Goal: Task Accomplishment & Management: Complete application form

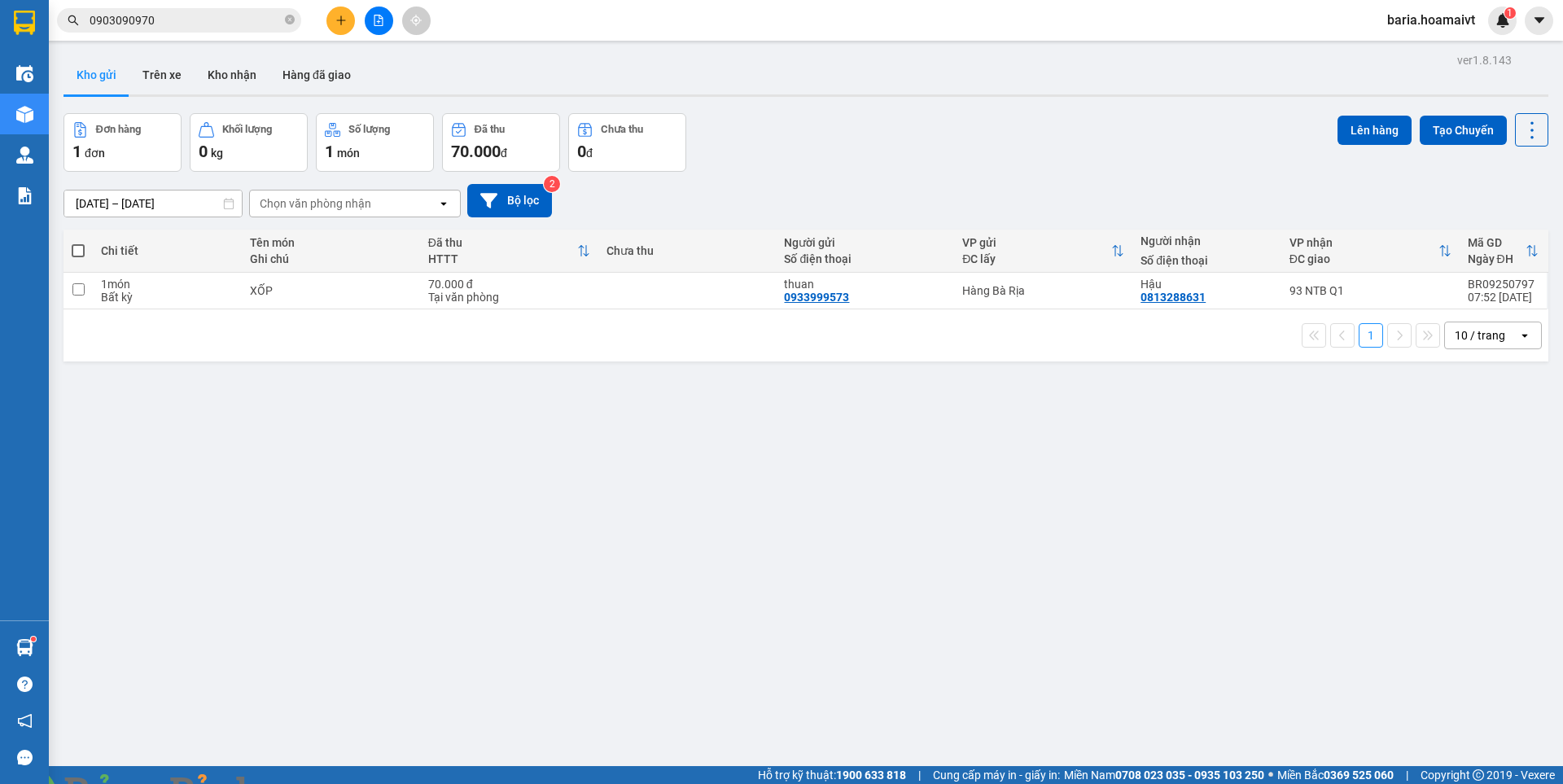
click at [191, 23] on input "0903090970" at bounding box center [186, 20] width 192 height 18
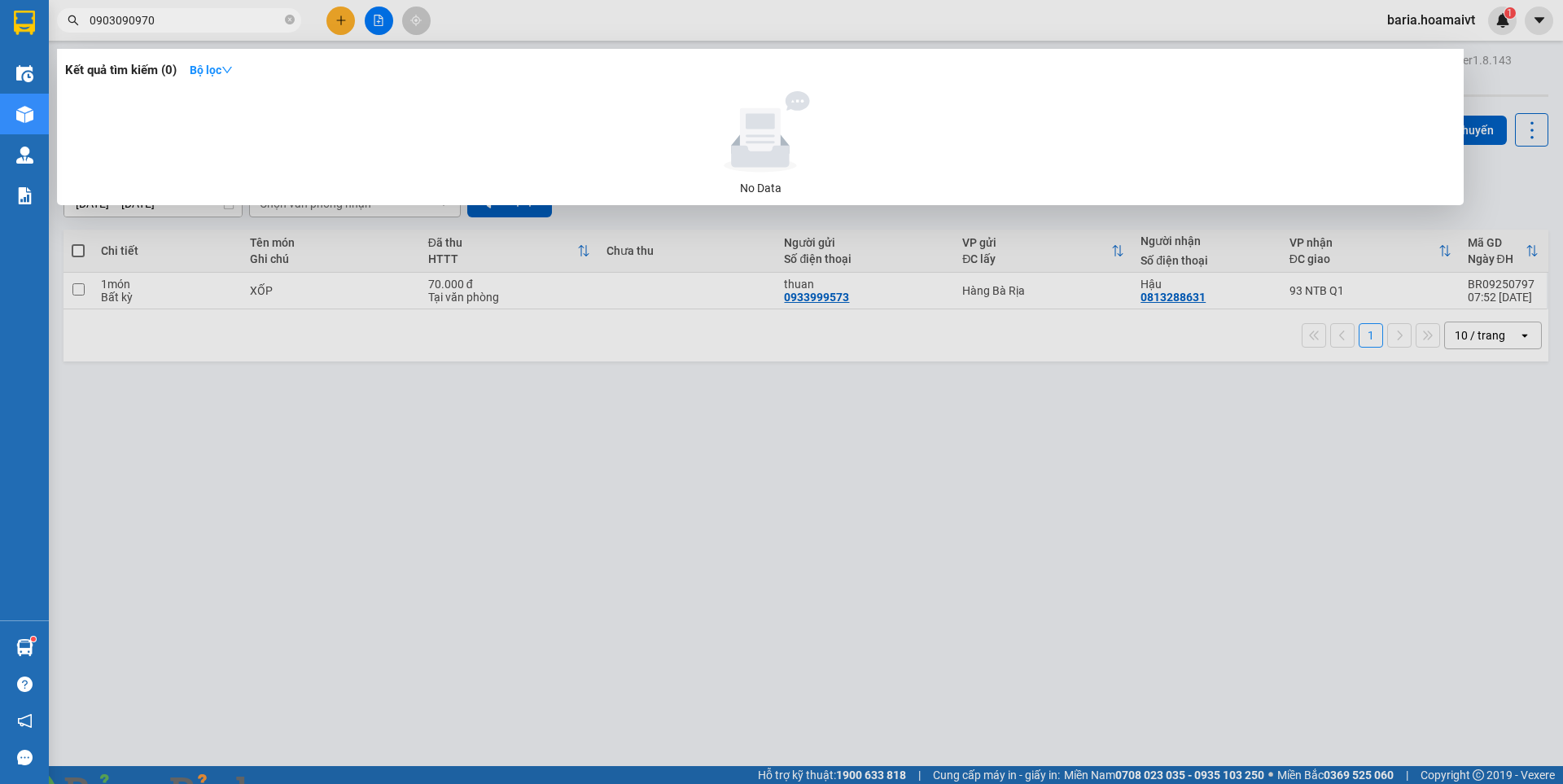
click at [191, 23] on input "0903090970" at bounding box center [186, 20] width 192 height 18
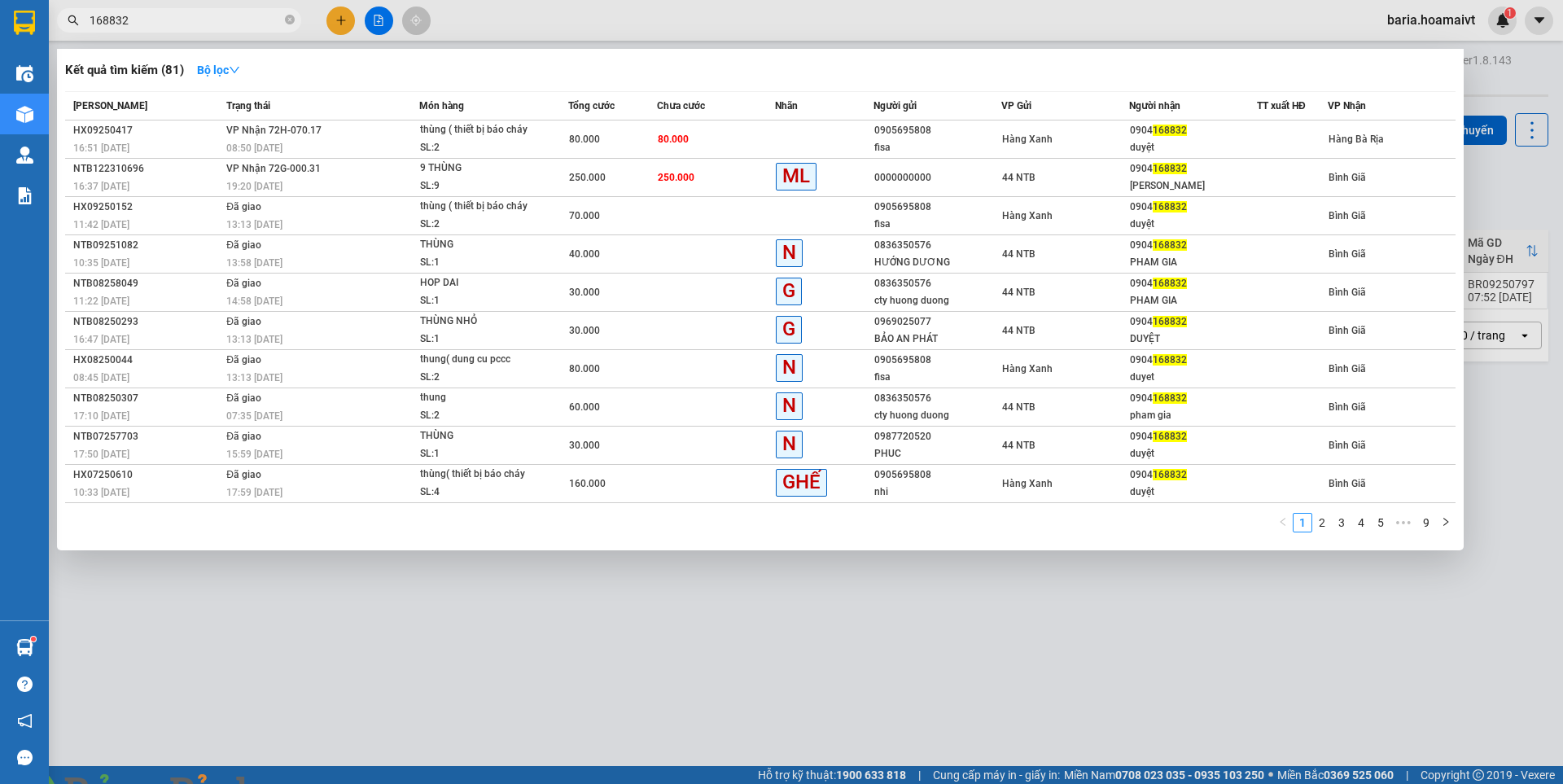
type input "168832"
click at [234, 19] on input "168832" at bounding box center [186, 20] width 192 height 18
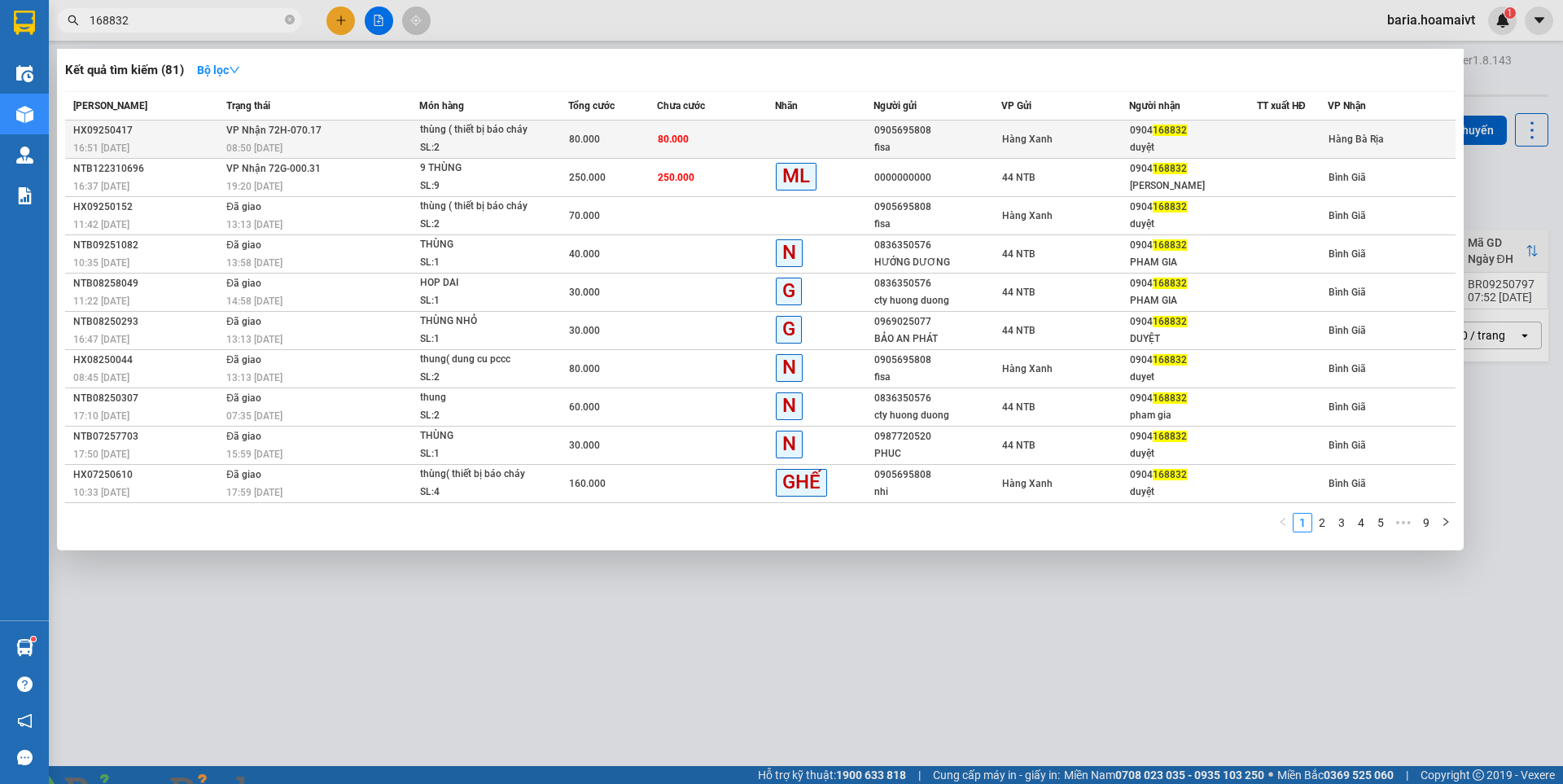
click at [1226, 145] on div "duyệt" at bounding box center [1193, 147] width 126 height 17
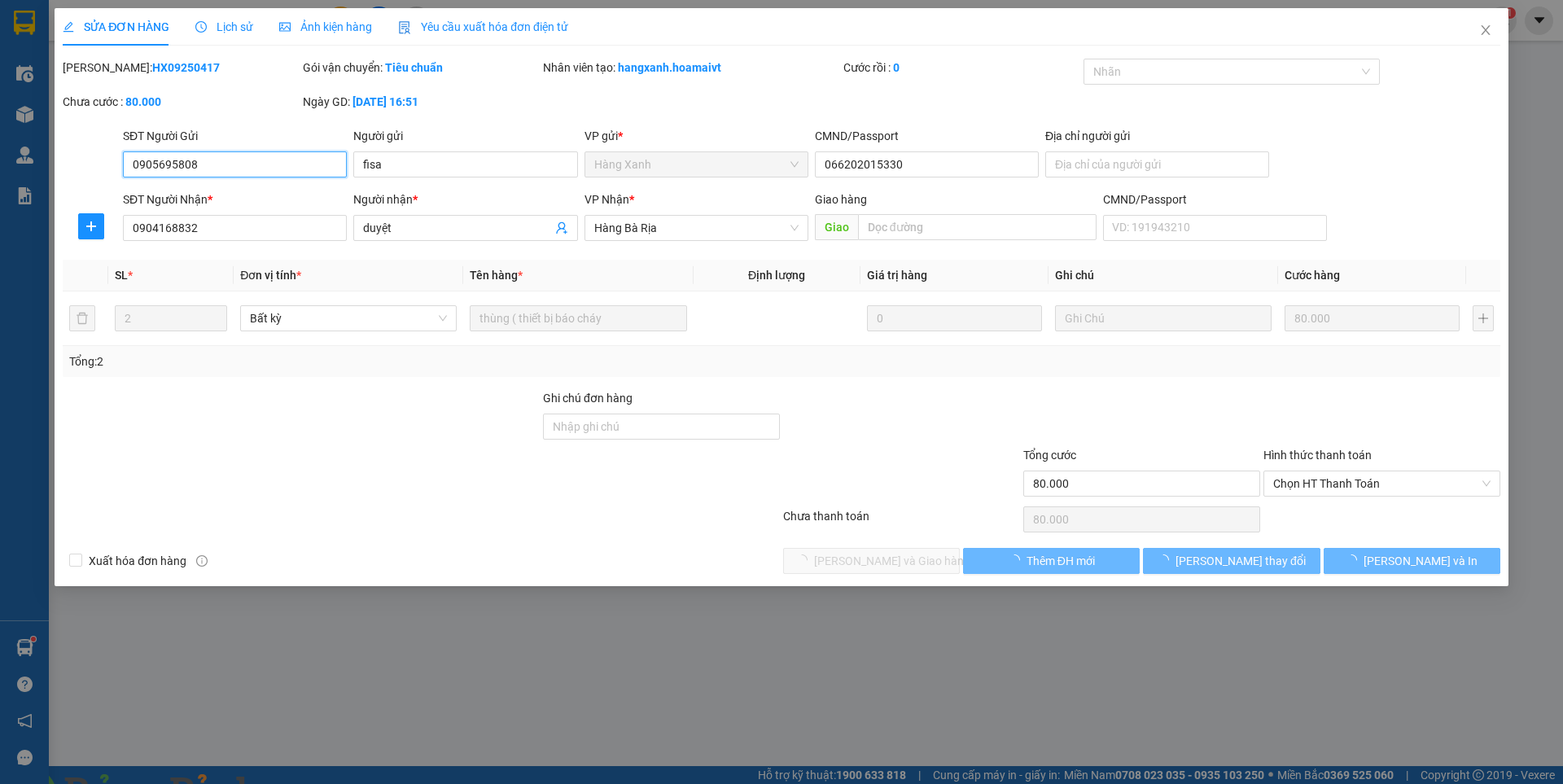
type input "0905695808"
type input "fisa"
type input "066202015330"
type input "0904168832"
type input "duyệt"
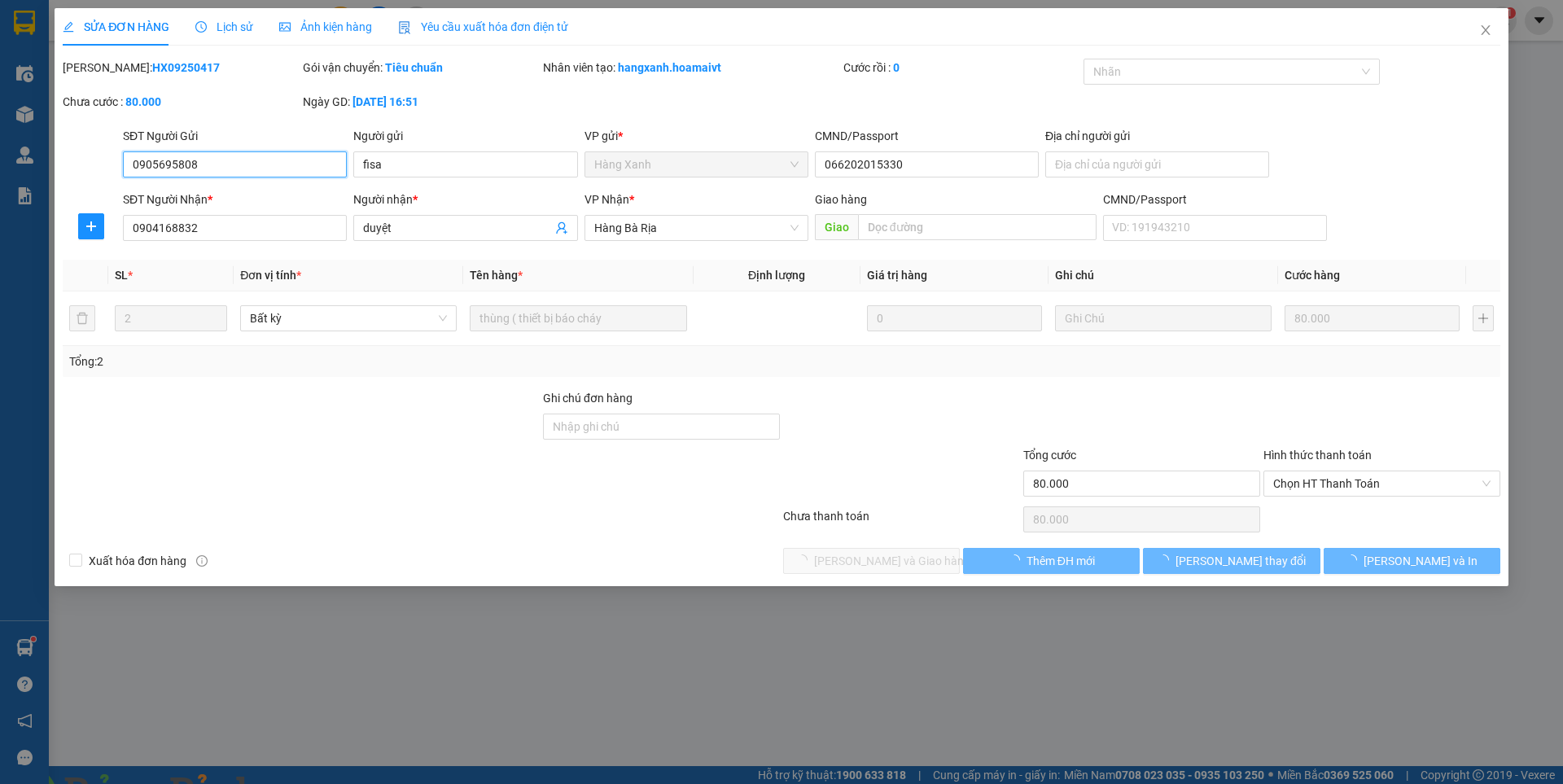
type input "80.000"
click at [702, 231] on span "Hàng Bà Rịa" at bounding box center [697, 228] width 204 height 25
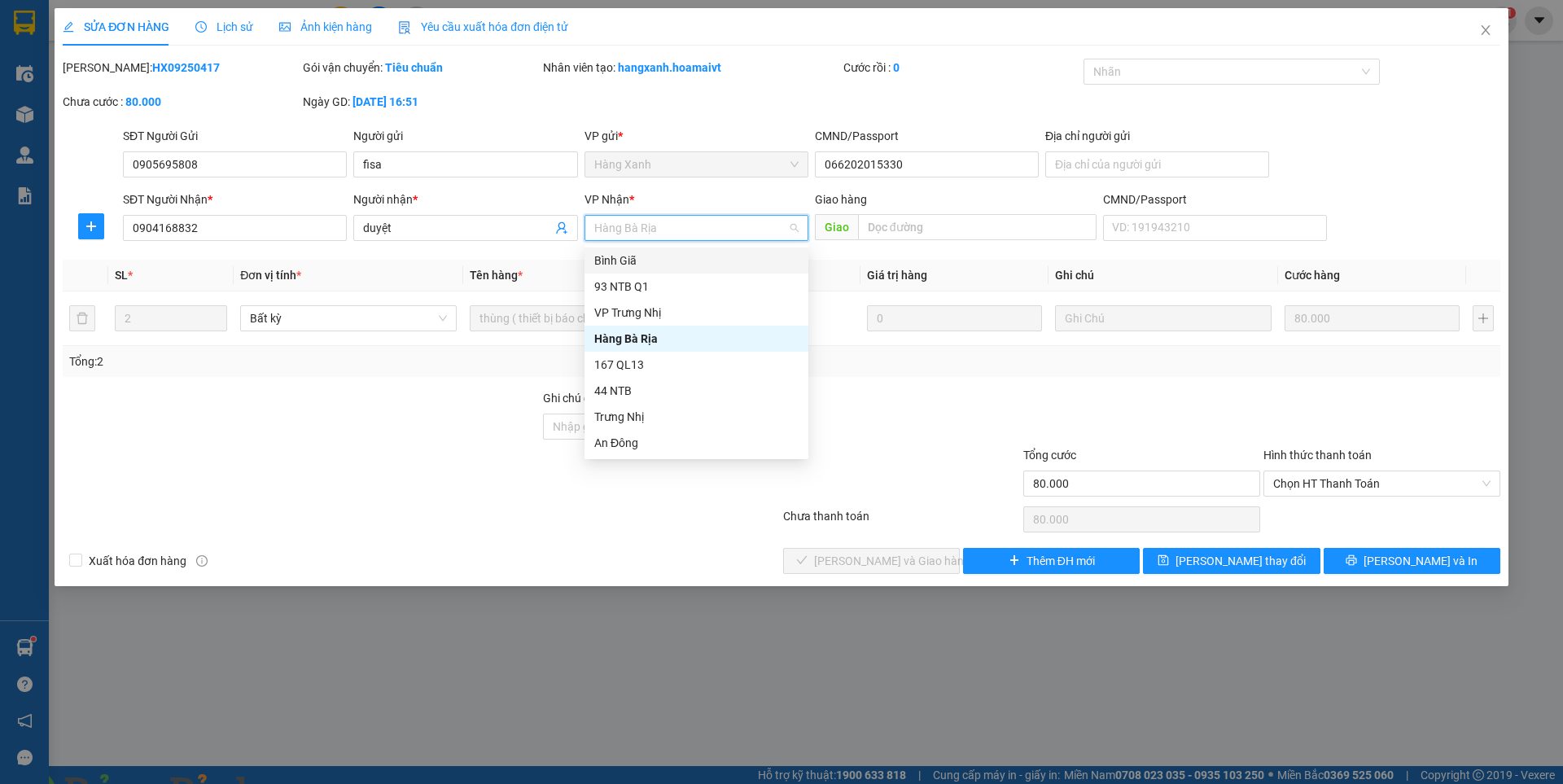
click at [623, 263] on div "Bình Giã" at bounding box center [697, 261] width 204 height 18
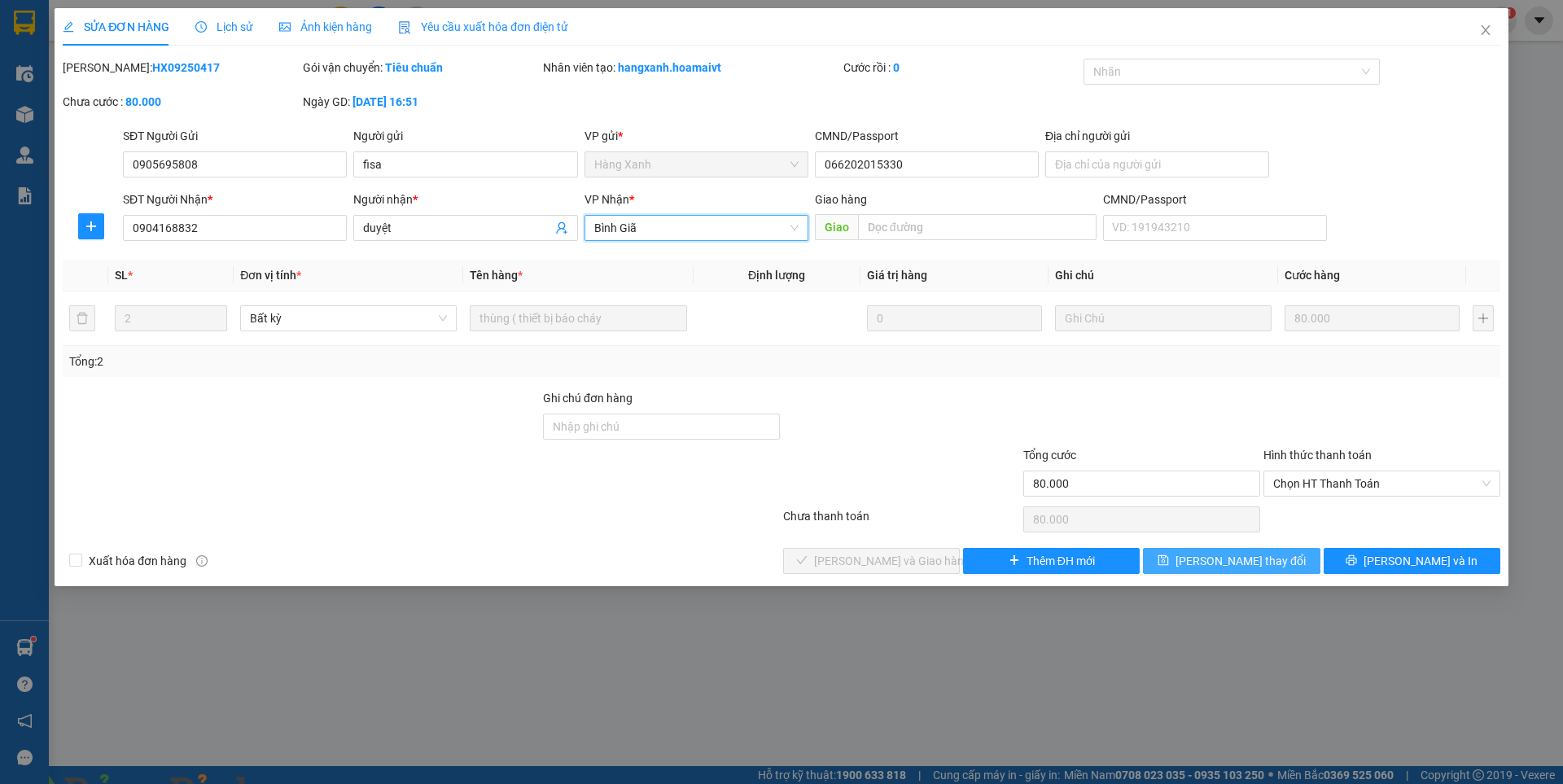
click at [1263, 559] on span "[PERSON_NAME] thay đổi" at bounding box center [1241, 560] width 130 height 18
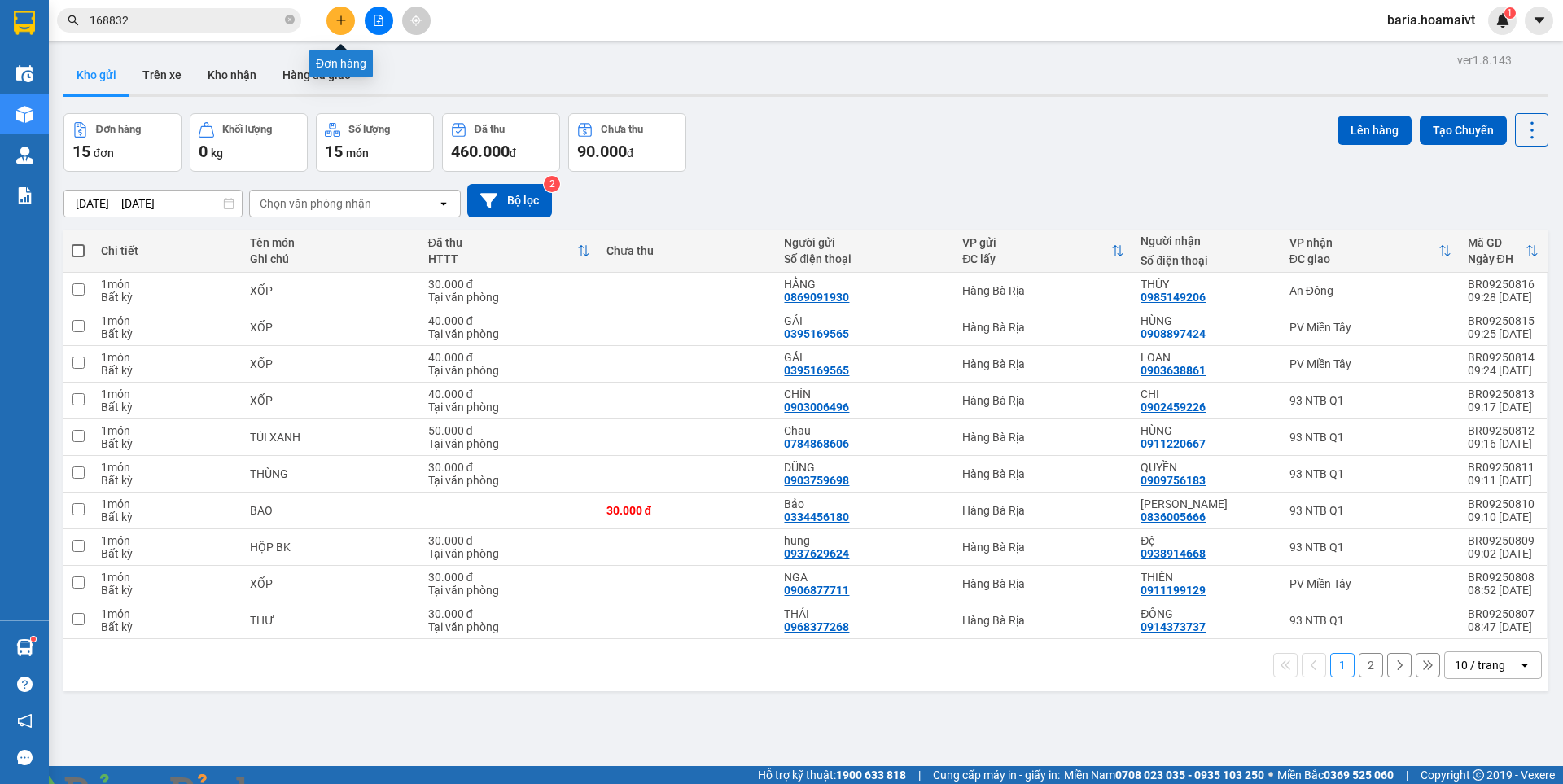
click at [347, 16] on button at bounding box center [341, 20] width 28 height 28
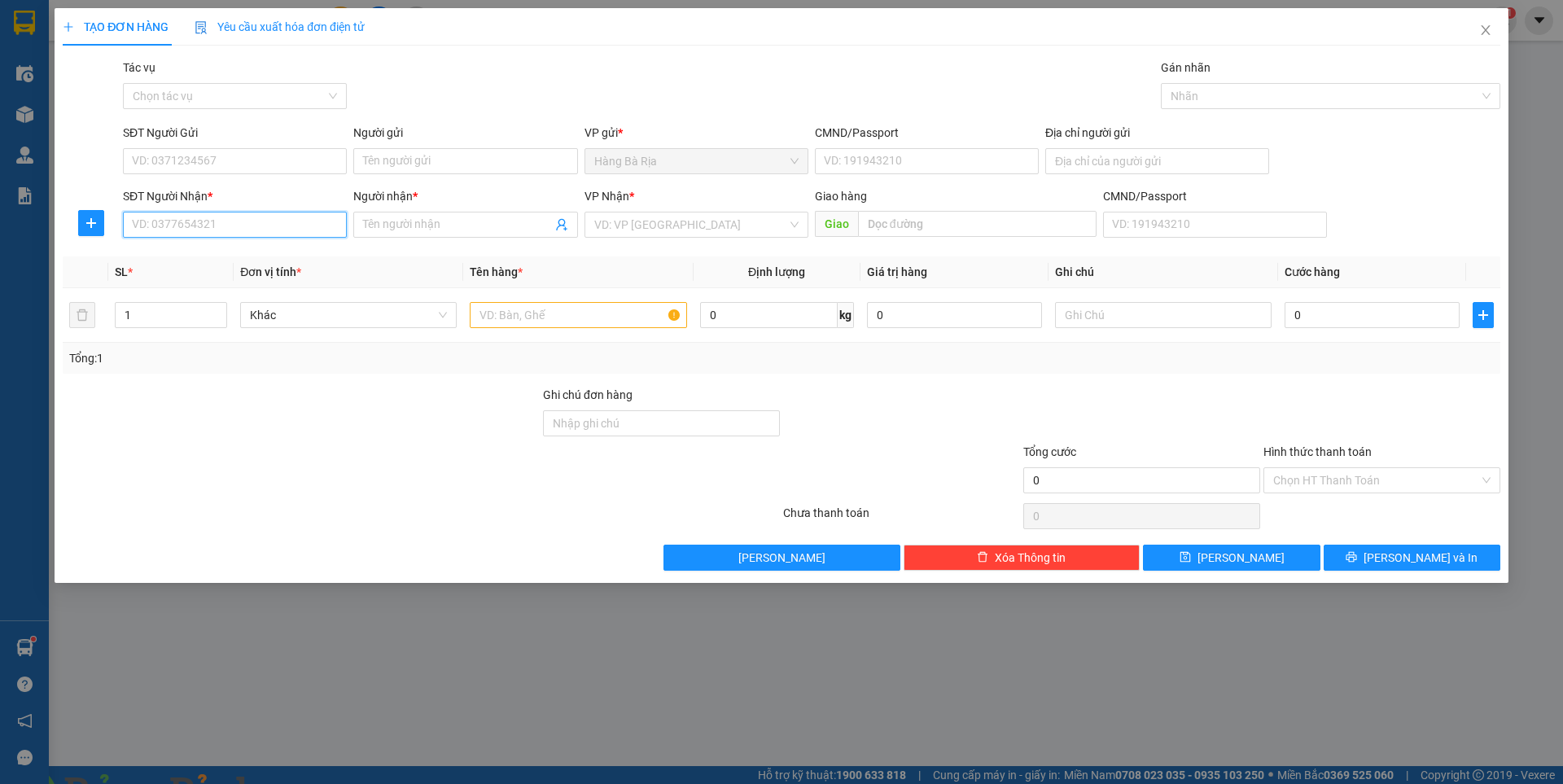
click at [284, 231] on input "SĐT Người Nhận *" at bounding box center [235, 225] width 224 height 26
click at [224, 162] on input "SĐT Người Gửi" at bounding box center [235, 161] width 224 height 26
click at [225, 230] on input "SĐT Người Nhận *" at bounding box center [235, 225] width 224 height 26
type input "0908826819"
click at [465, 222] on input "Người nhận *" at bounding box center [456, 225] width 188 height 18
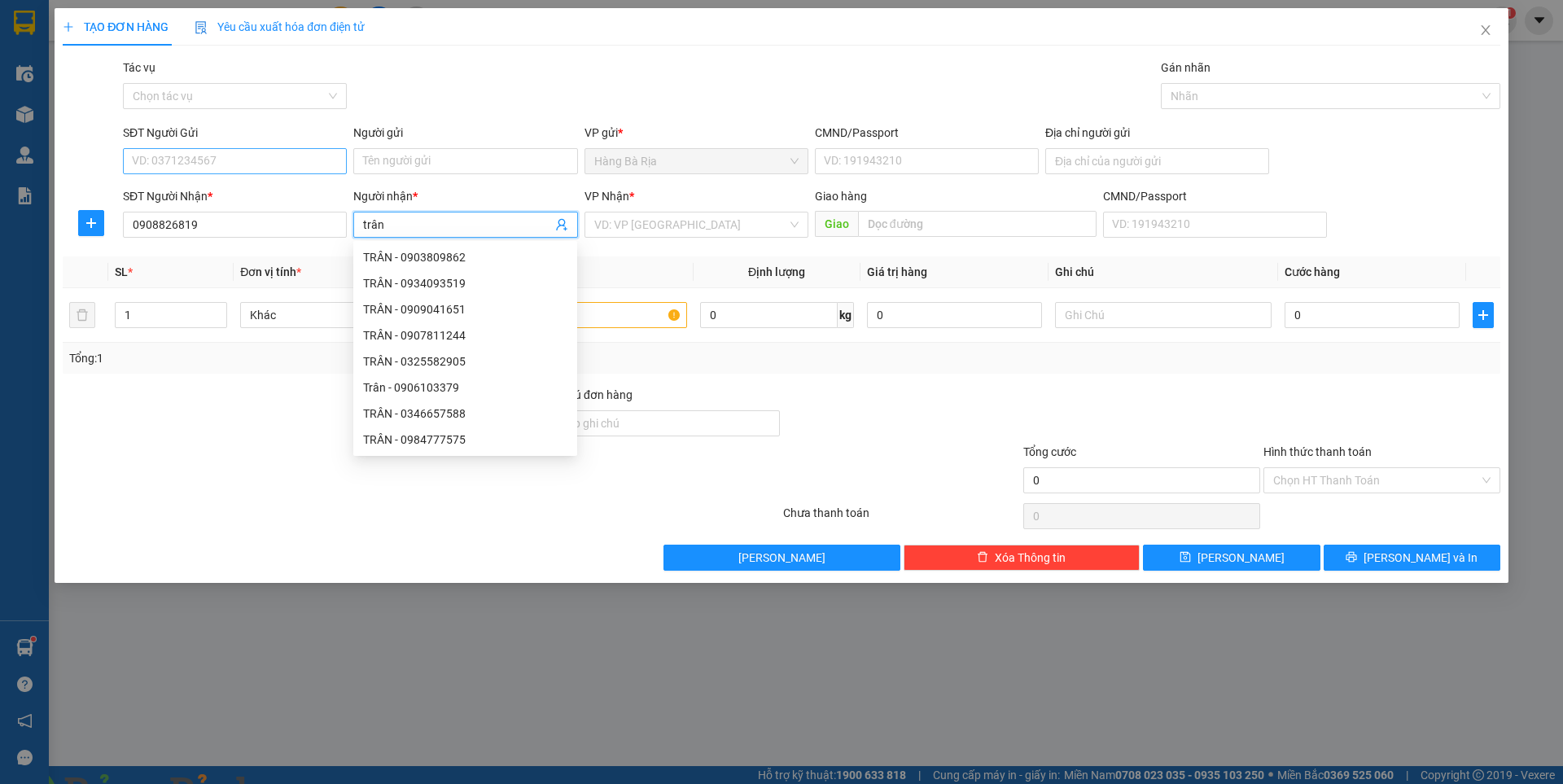
type input "trân"
click at [293, 155] on input "SĐT Người Gửi" at bounding box center [235, 161] width 224 height 26
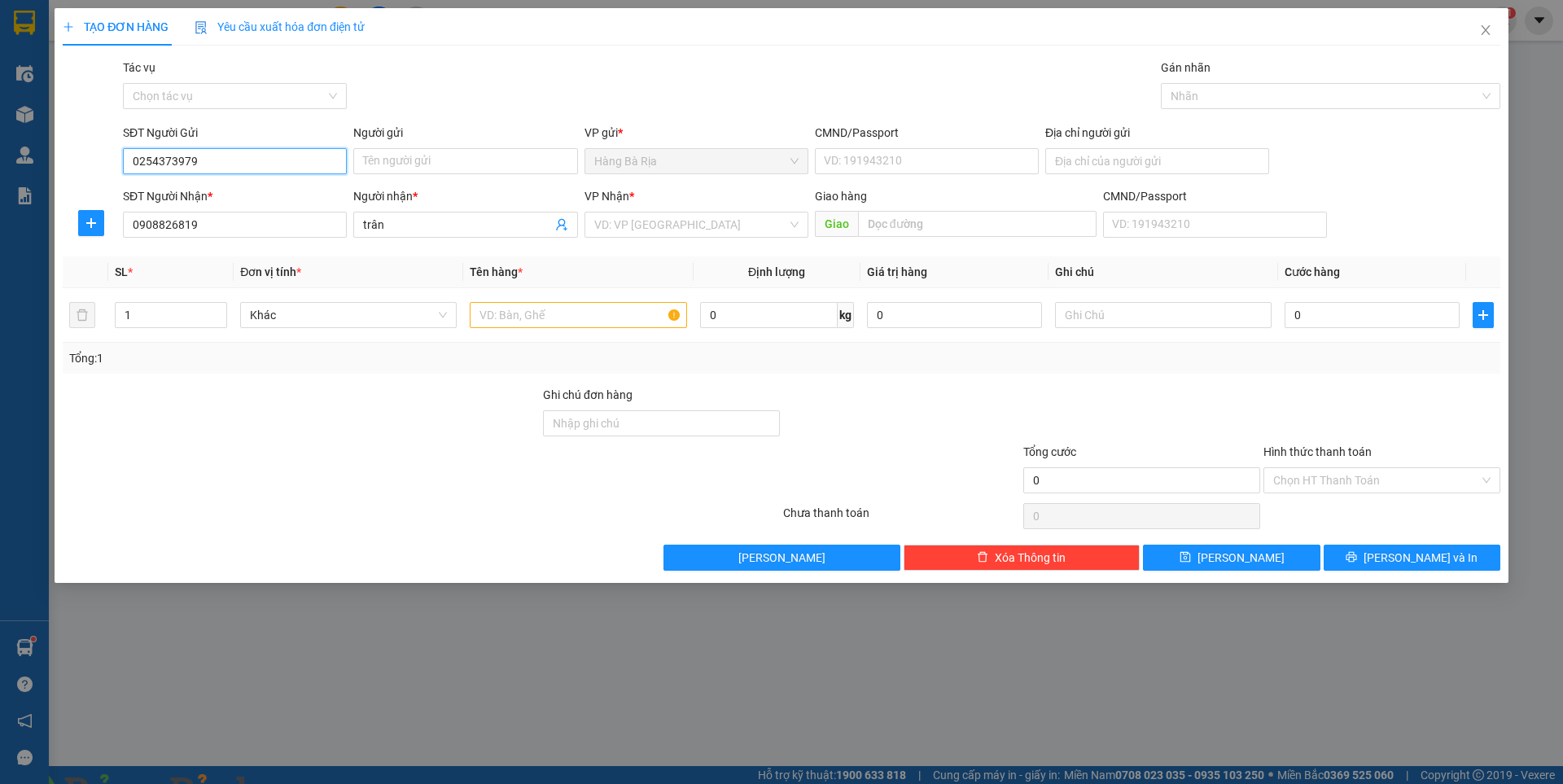
type input "02543739799"
click at [267, 189] on div "02543739799 - TRẠM B RIA" at bounding box center [235, 194] width 204 height 18
type input "TRẠM B RIA"
type input "02543739799"
click at [712, 220] on input "search" at bounding box center [691, 225] width 193 height 25
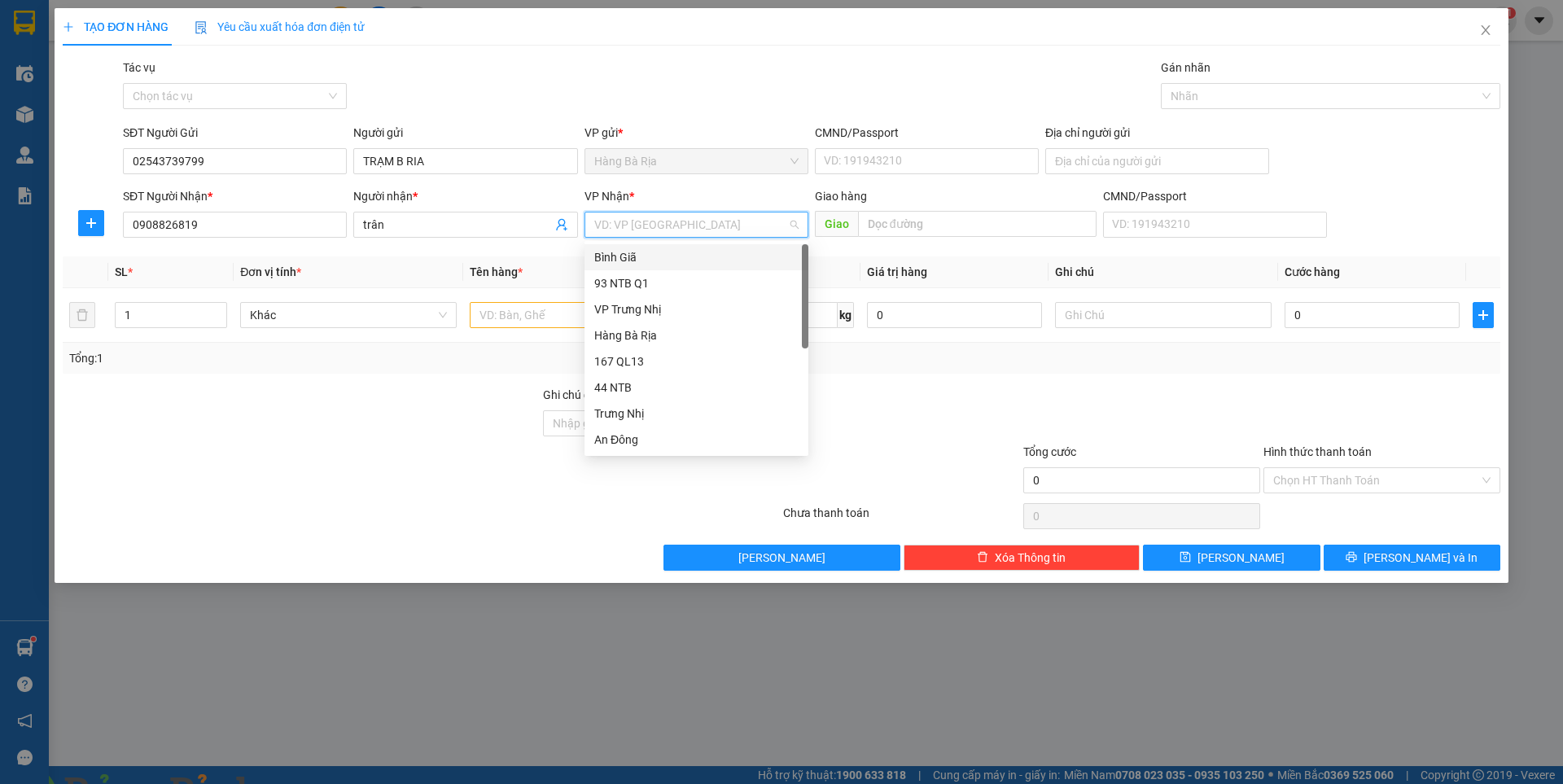
click at [620, 256] on div "Bình Giã" at bounding box center [697, 257] width 204 height 18
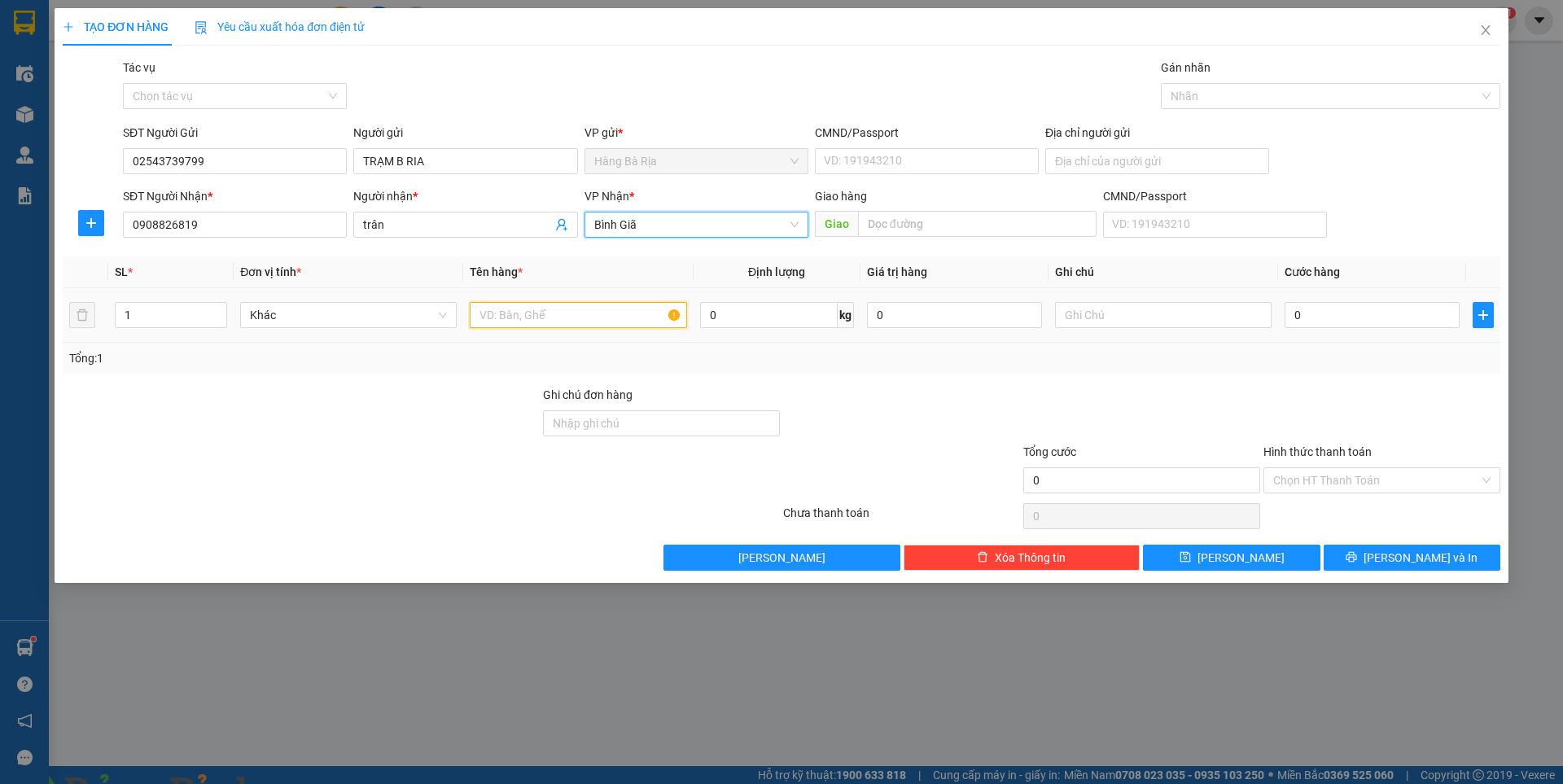
click at [537, 308] on input "text" at bounding box center [578, 315] width 217 height 26
type input "BỊCH"
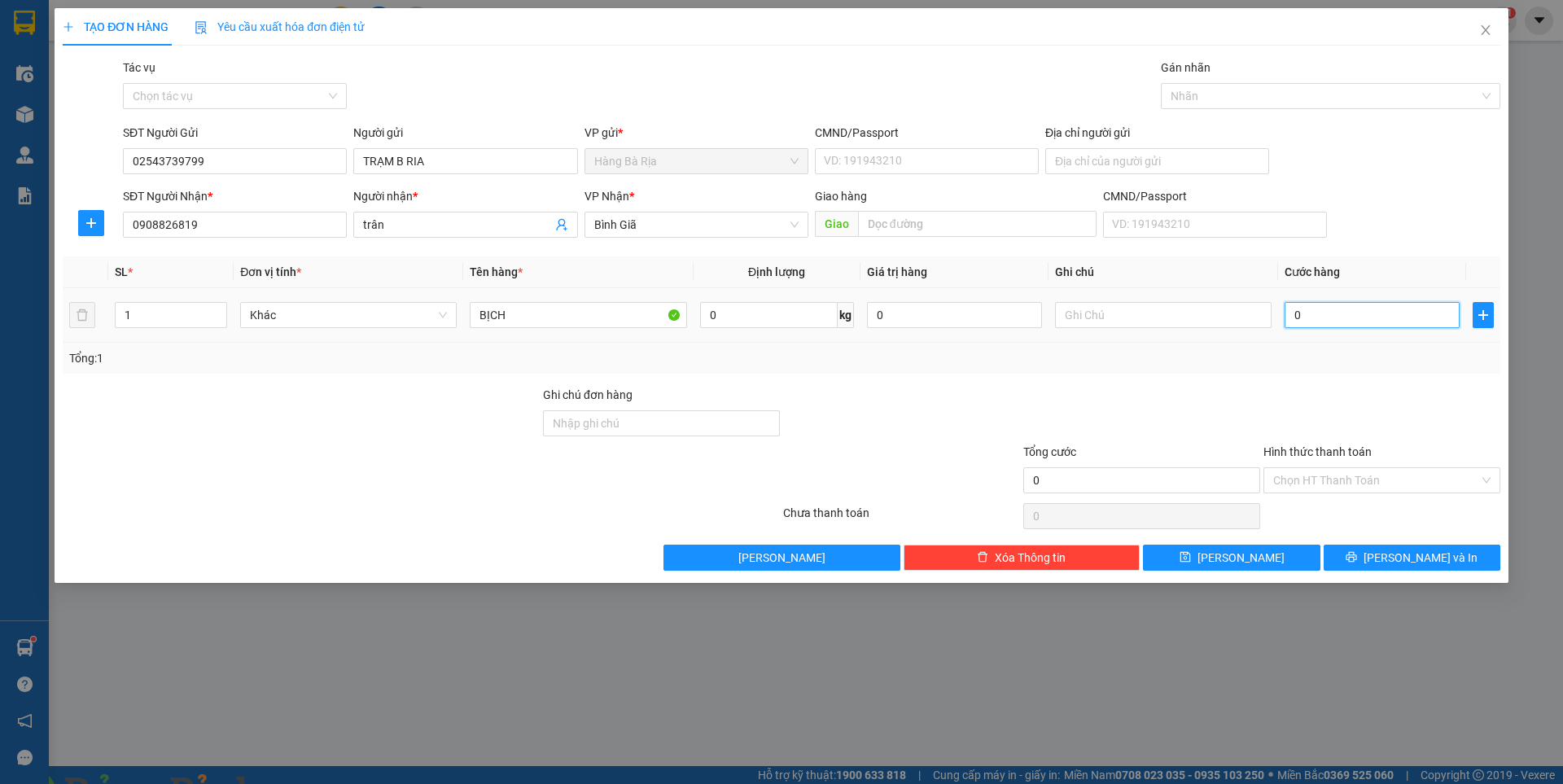
click at [1413, 314] on input "0" at bounding box center [1372, 315] width 175 height 26
type input "3"
type input "30"
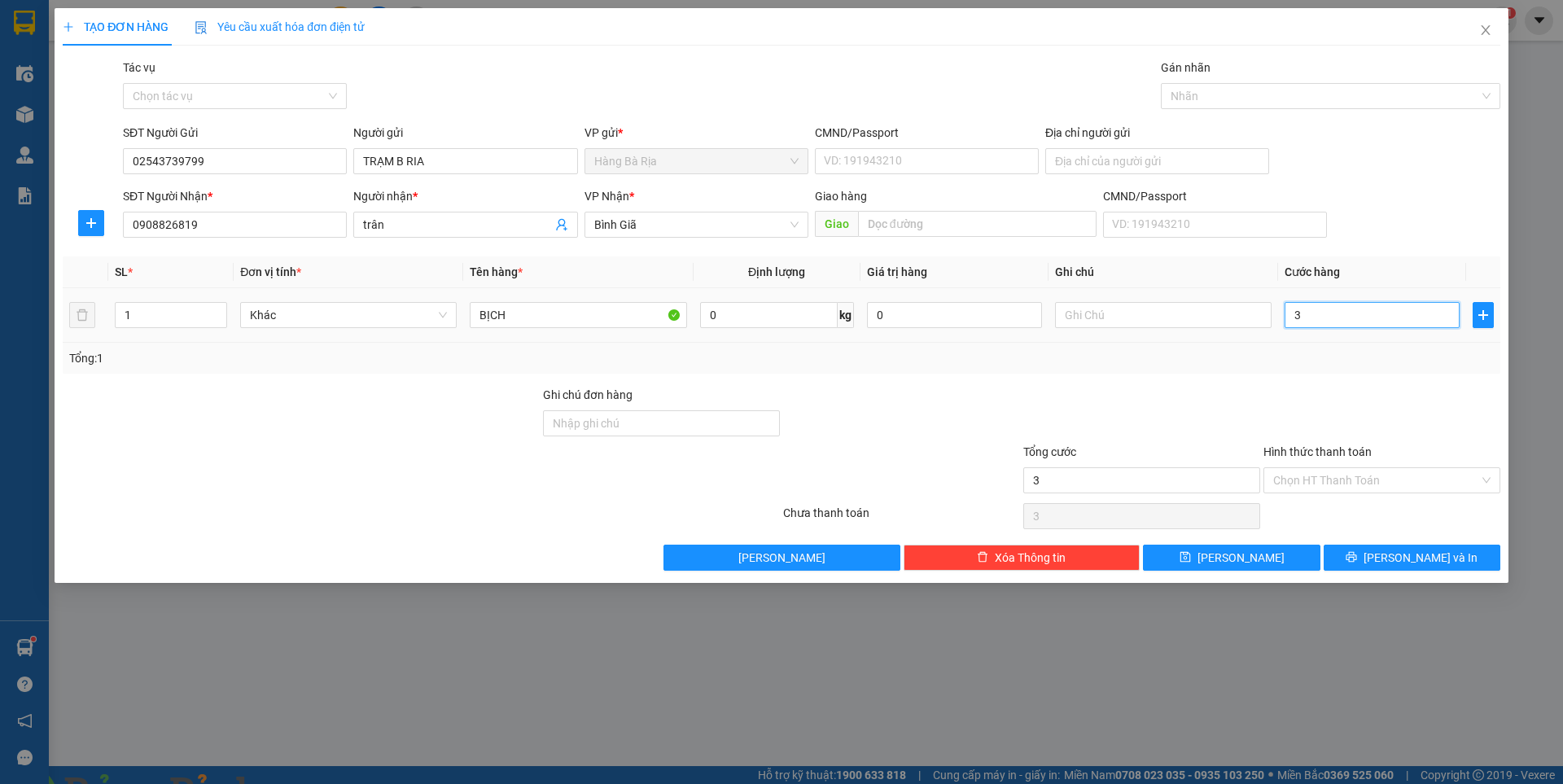
type input "30"
type input "30.000"
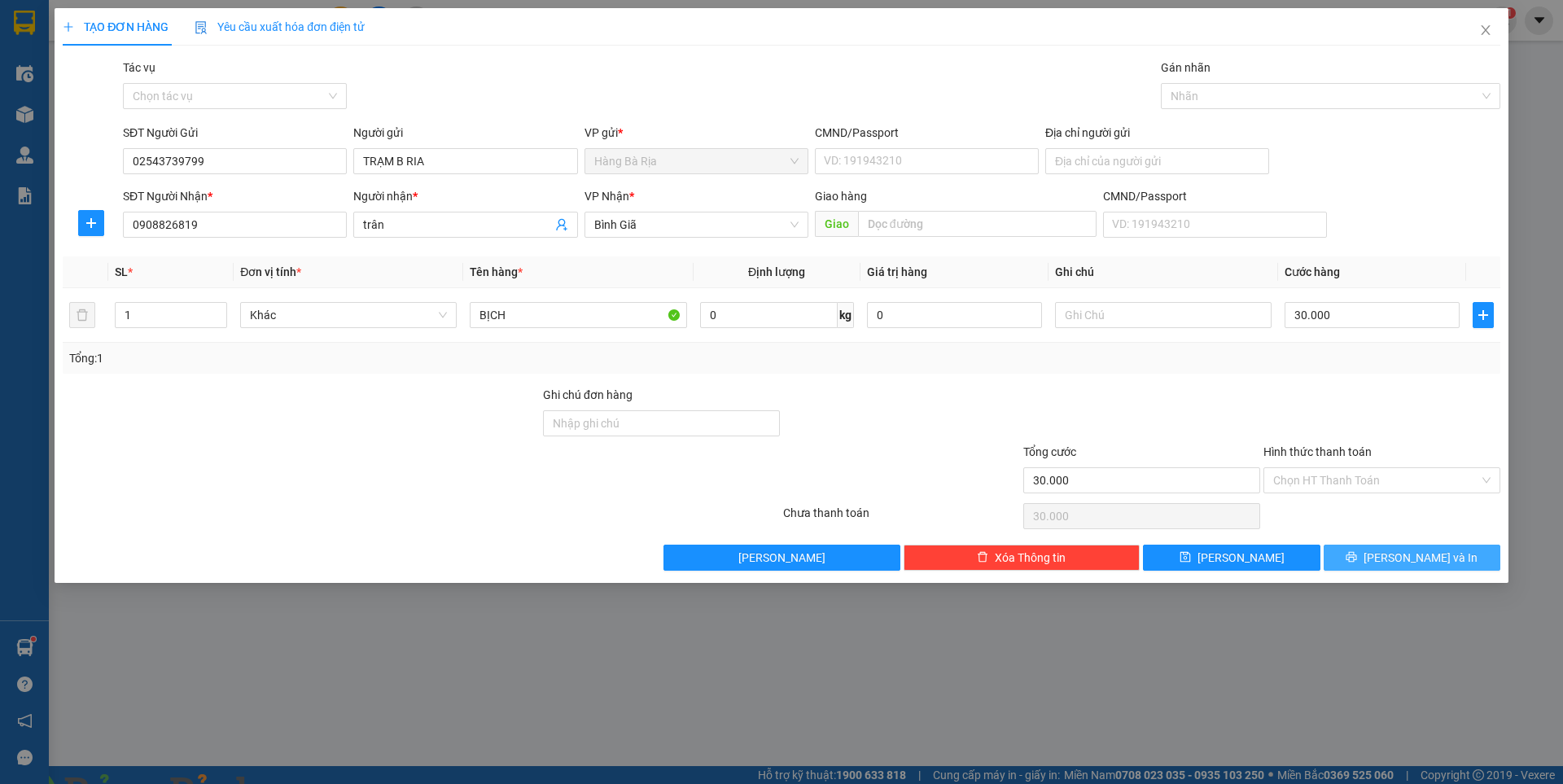
click at [1426, 562] on span "[PERSON_NAME] và In" at bounding box center [1420, 558] width 114 height 18
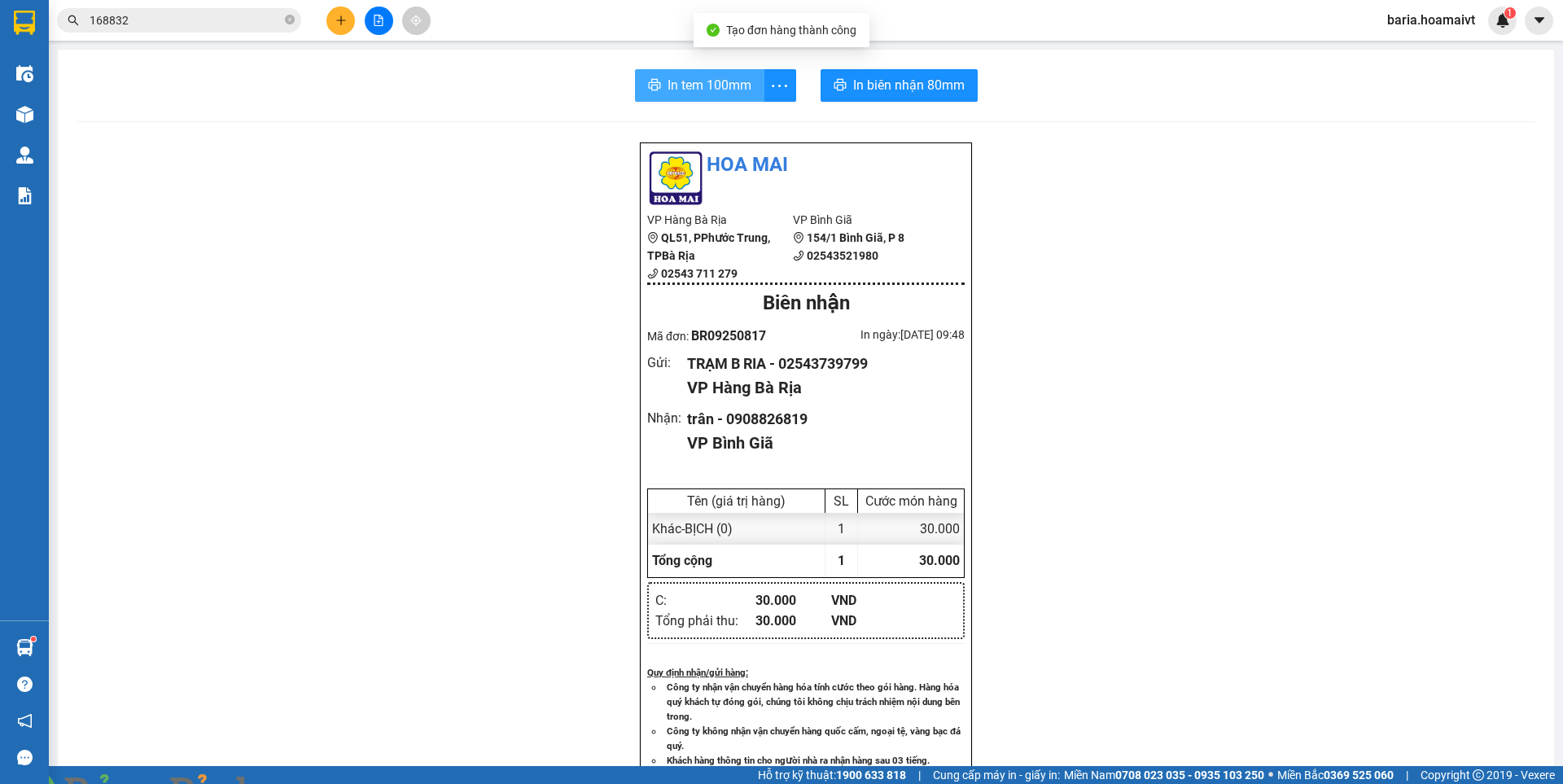
click at [731, 89] on span "In tem 100mm" at bounding box center [709, 85] width 84 height 20
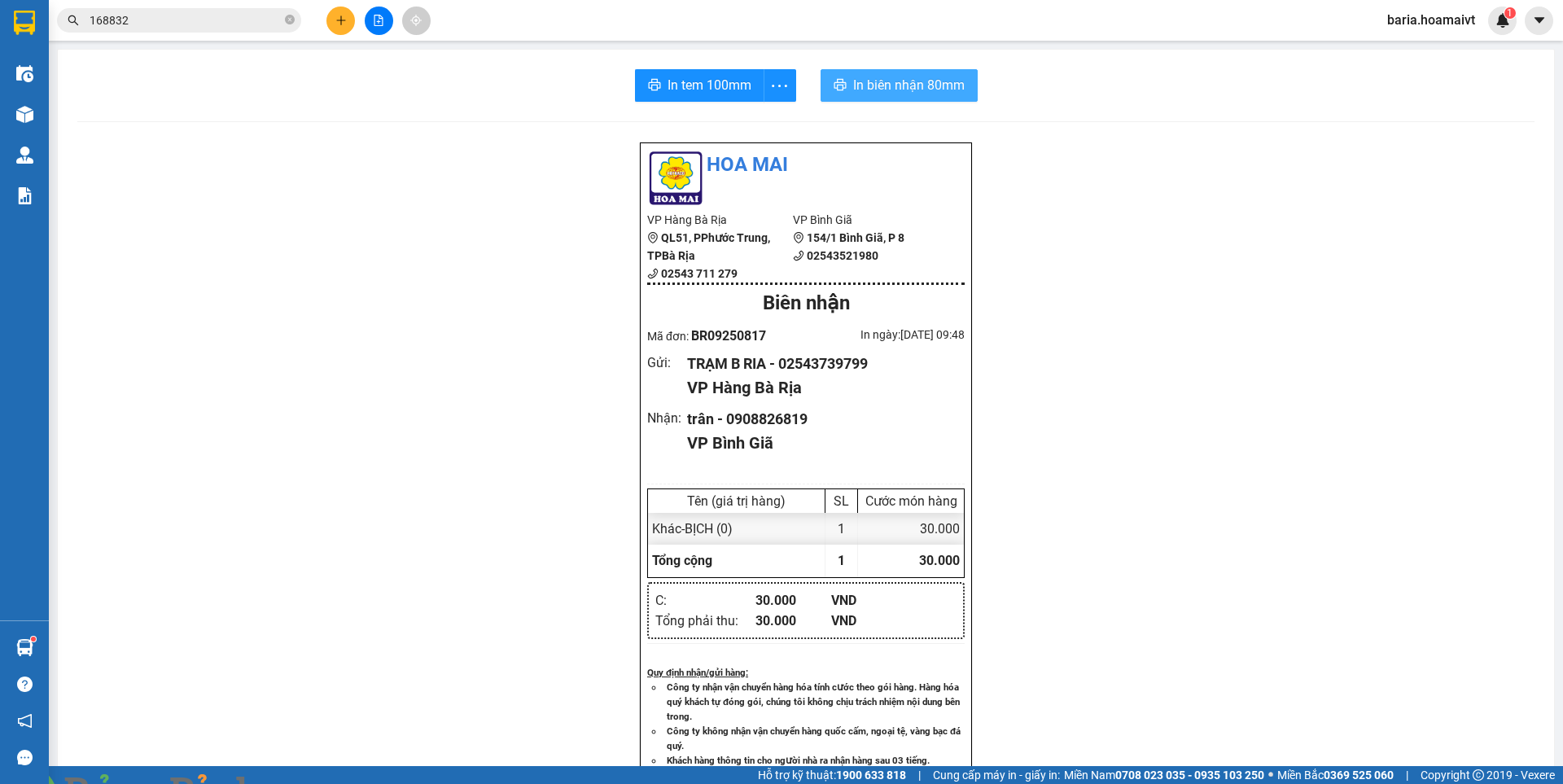
click at [913, 83] on span "In biên nhận 80mm" at bounding box center [908, 85] width 112 height 20
click at [340, 18] on icon "plus" at bounding box center [341, 20] width 11 height 11
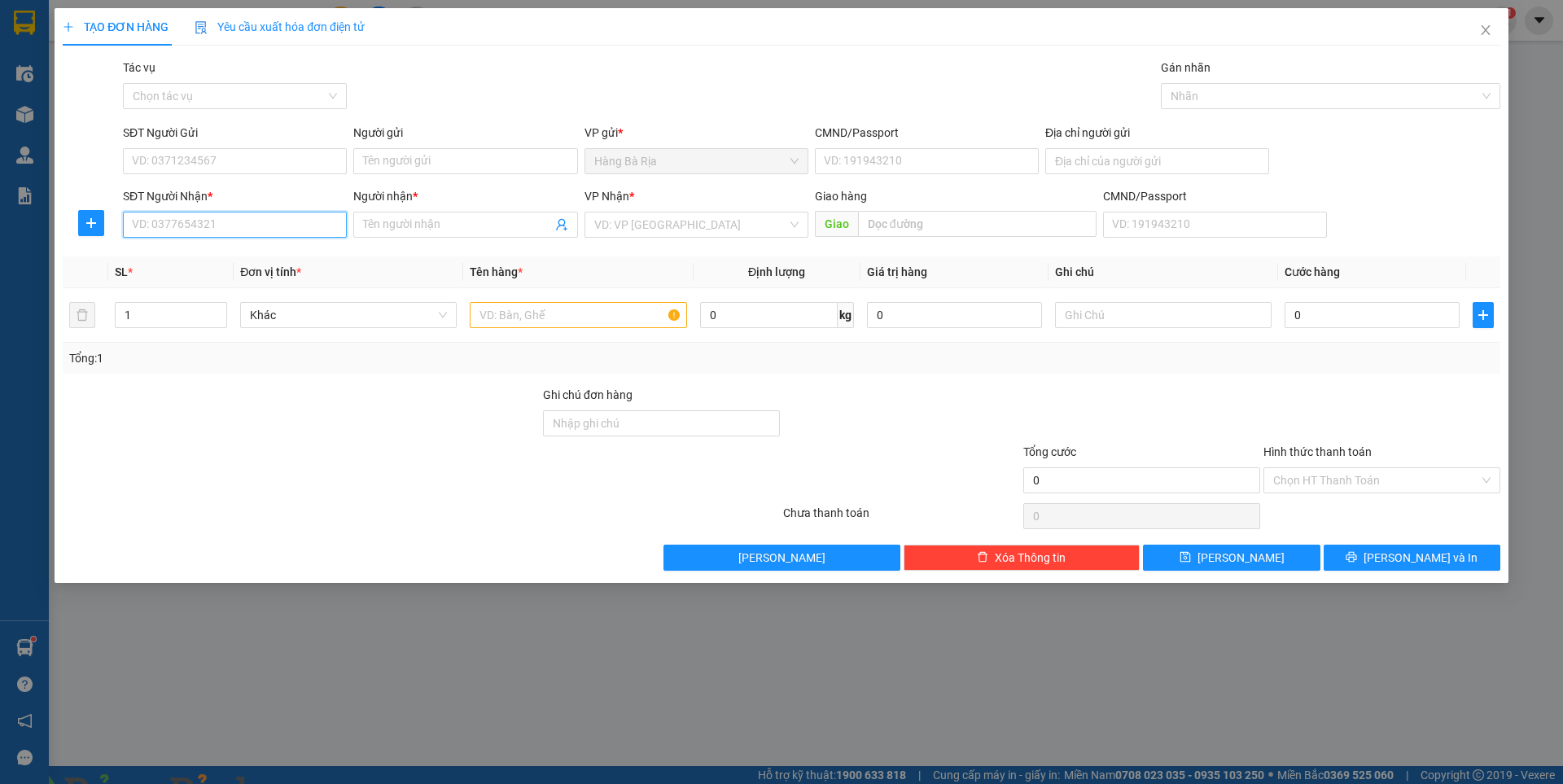
click at [256, 220] on input "SĐT Người Nhận *" at bounding box center [235, 225] width 224 height 26
click at [183, 260] on div "0908339346 - HIẾU" at bounding box center [235, 257] width 204 height 18
type input "0908339346"
type input "HIẾU"
type input "0908339346"
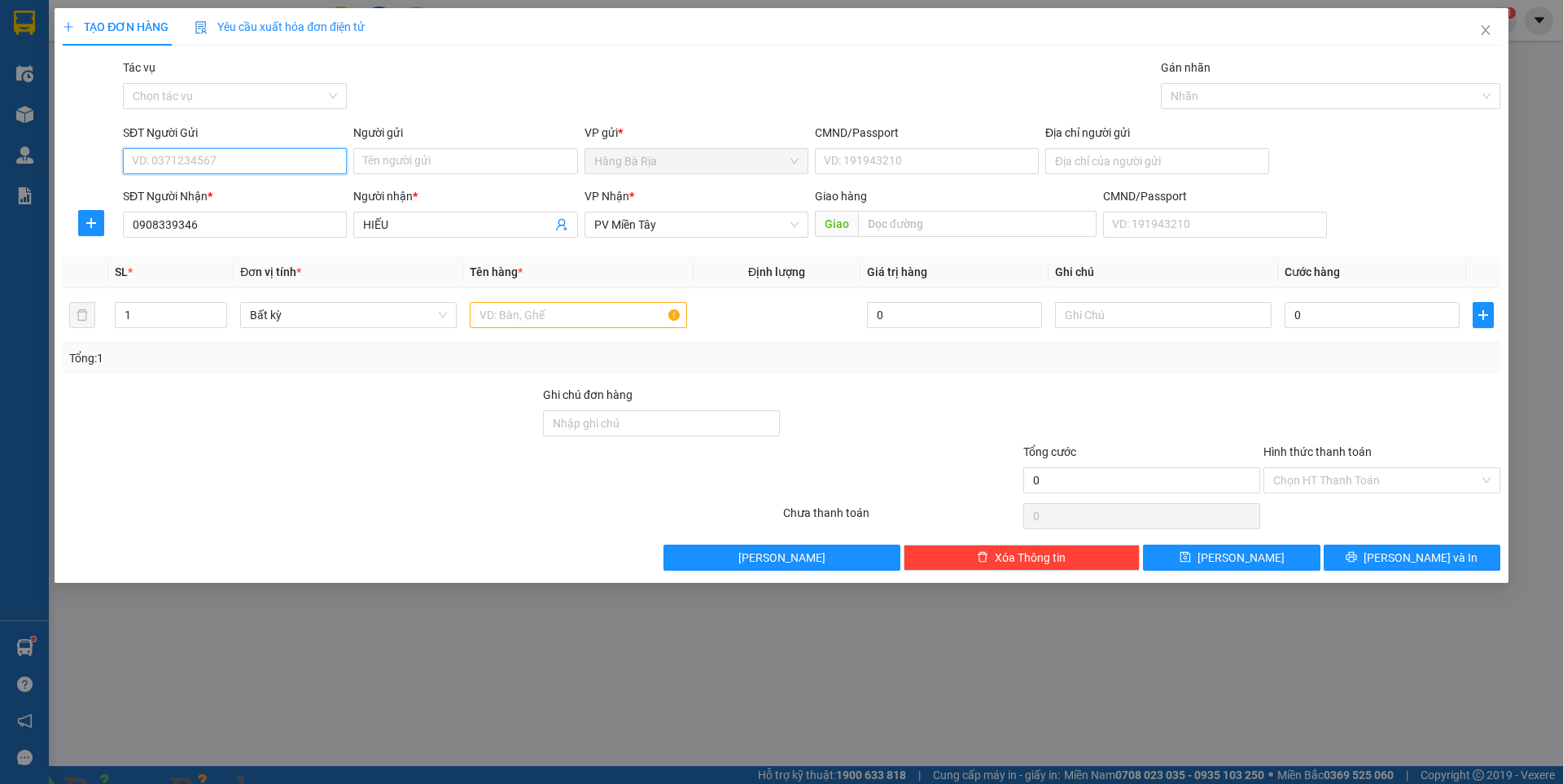
click at [222, 151] on input "SĐT Người Gửi" at bounding box center [235, 161] width 224 height 26
click at [211, 197] on div "0918074315 - THƯ" at bounding box center [235, 194] width 204 height 18
type input "0918074315"
type input "THƯ"
click at [594, 313] on input "text" at bounding box center [578, 315] width 217 height 26
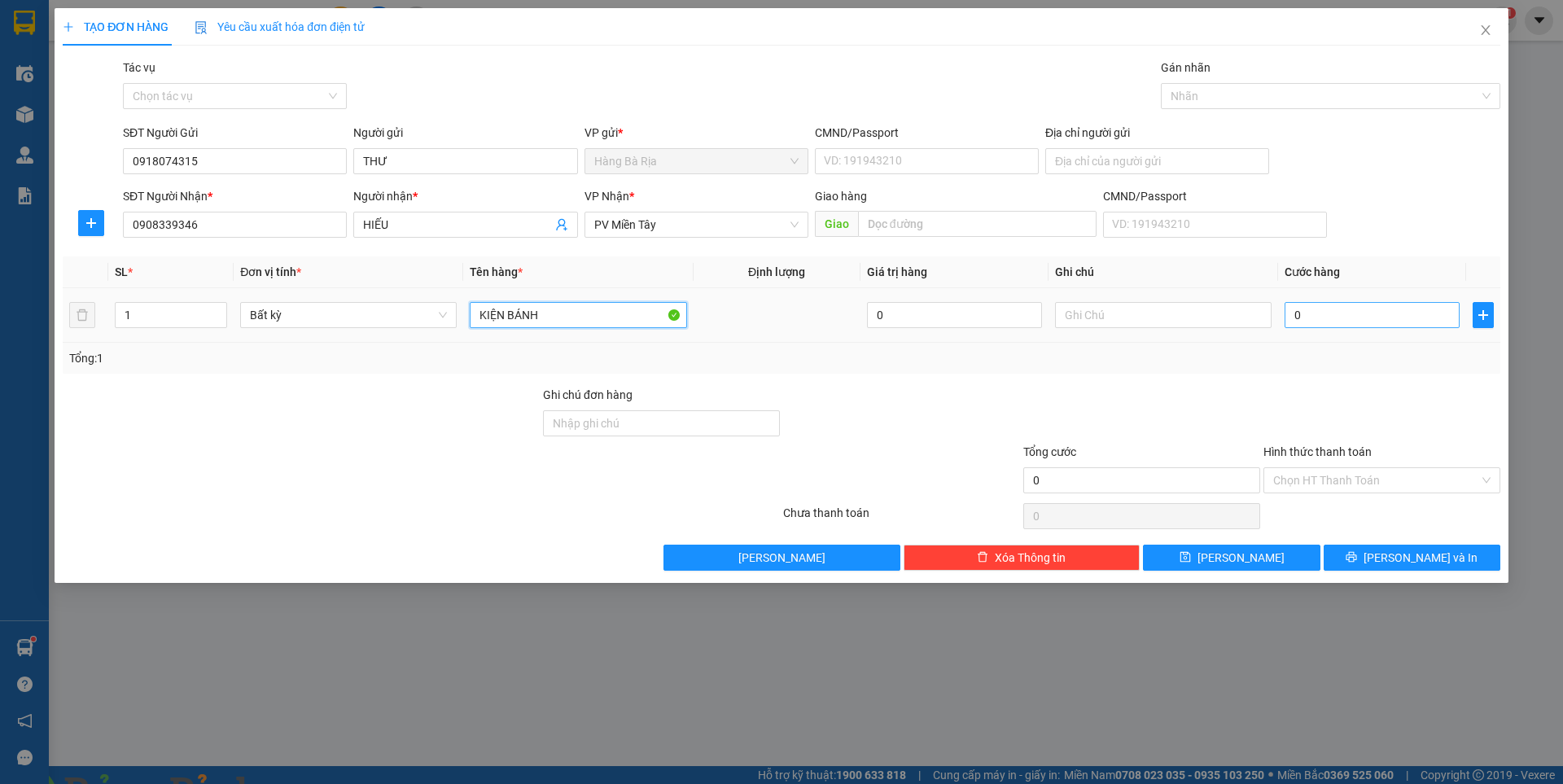
type input "KIỆN BÁNH"
click at [1384, 326] on input "0" at bounding box center [1372, 315] width 175 height 26
type input "3"
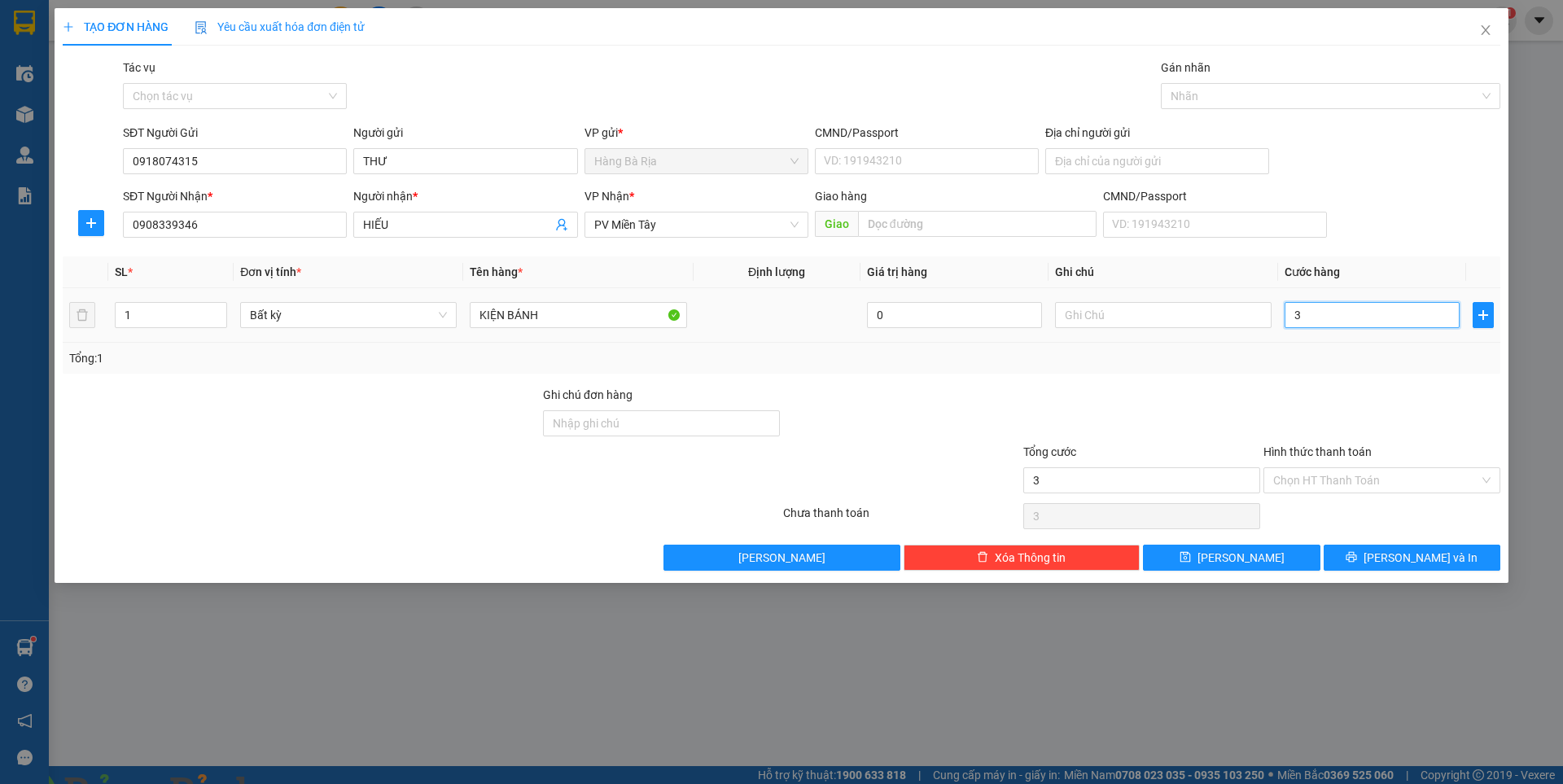
type input "30"
type input "30.000"
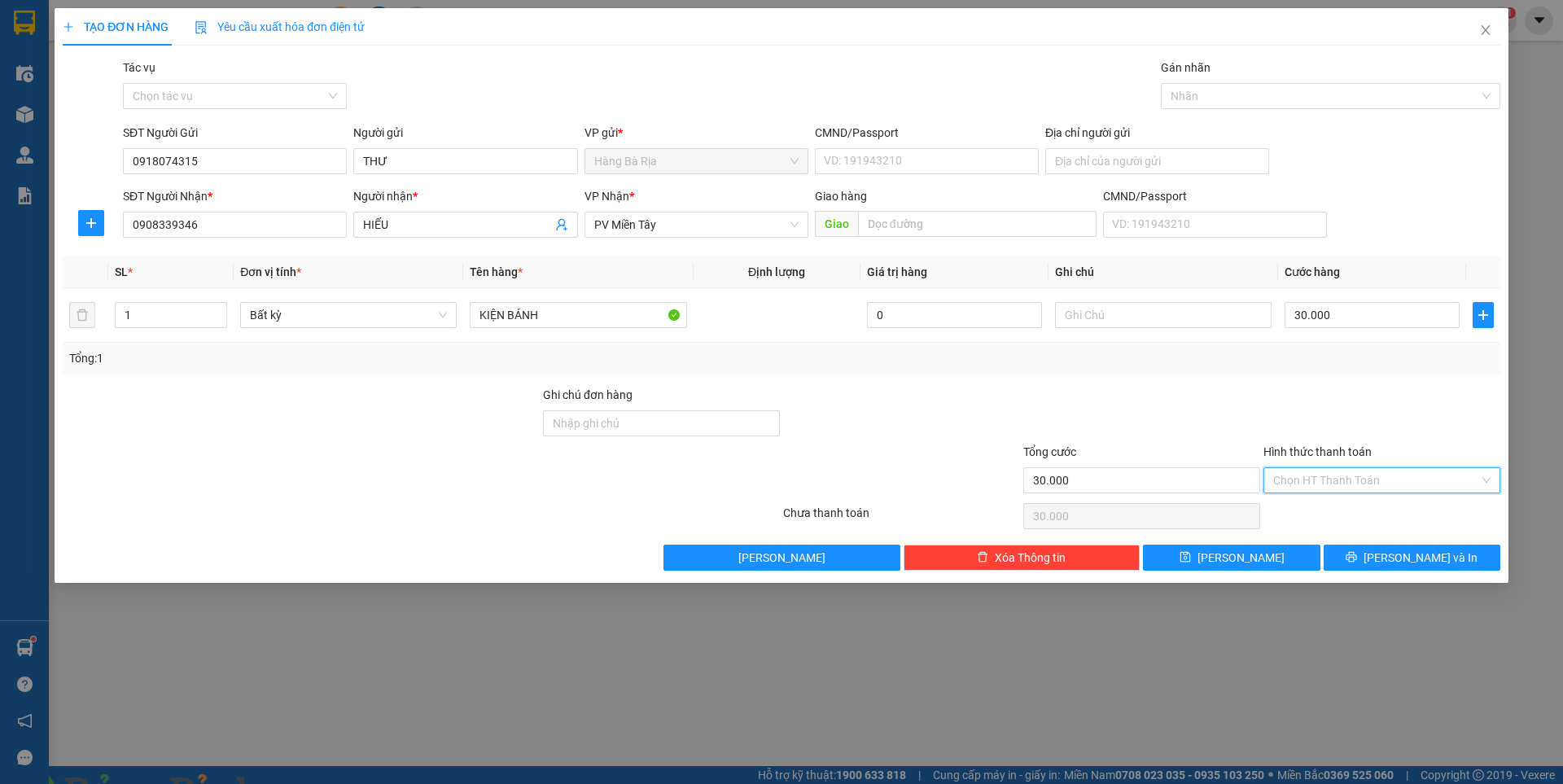
click at [1421, 476] on input "Hình thức thanh toán" at bounding box center [1376, 480] width 206 height 25
click at [1344, 509] on div "Tại văn phòng" at bounding box center [1382, 513] width 218 height 18
type input "0"
click at [1359, 555] on button "[PERSON_NAME] và In" at bounding box center [1411, 558] width 177 height 26
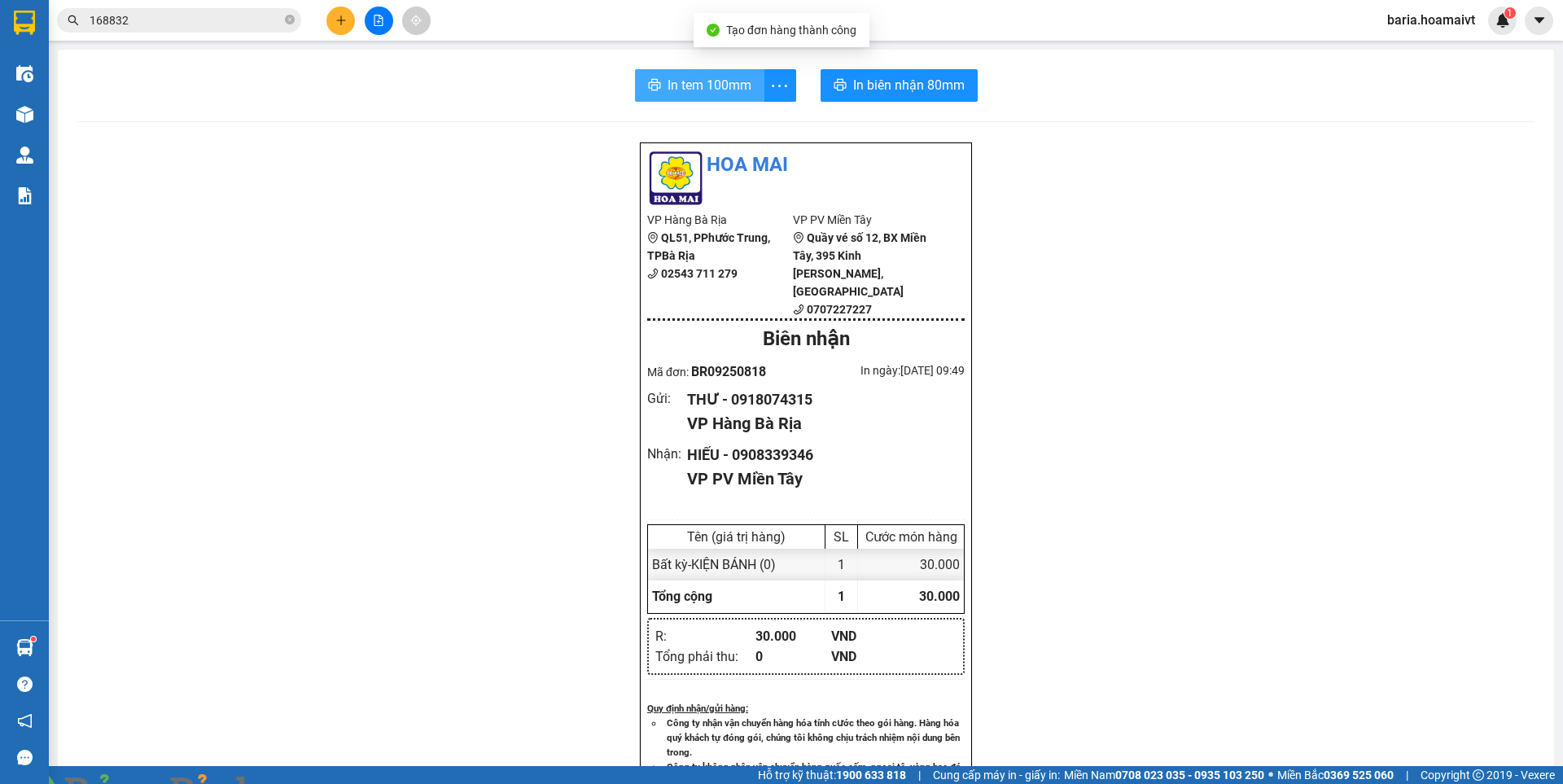
click at [722, 80] on span "In tem 100mm" at bounding box center [709, 85] width 84 height 20
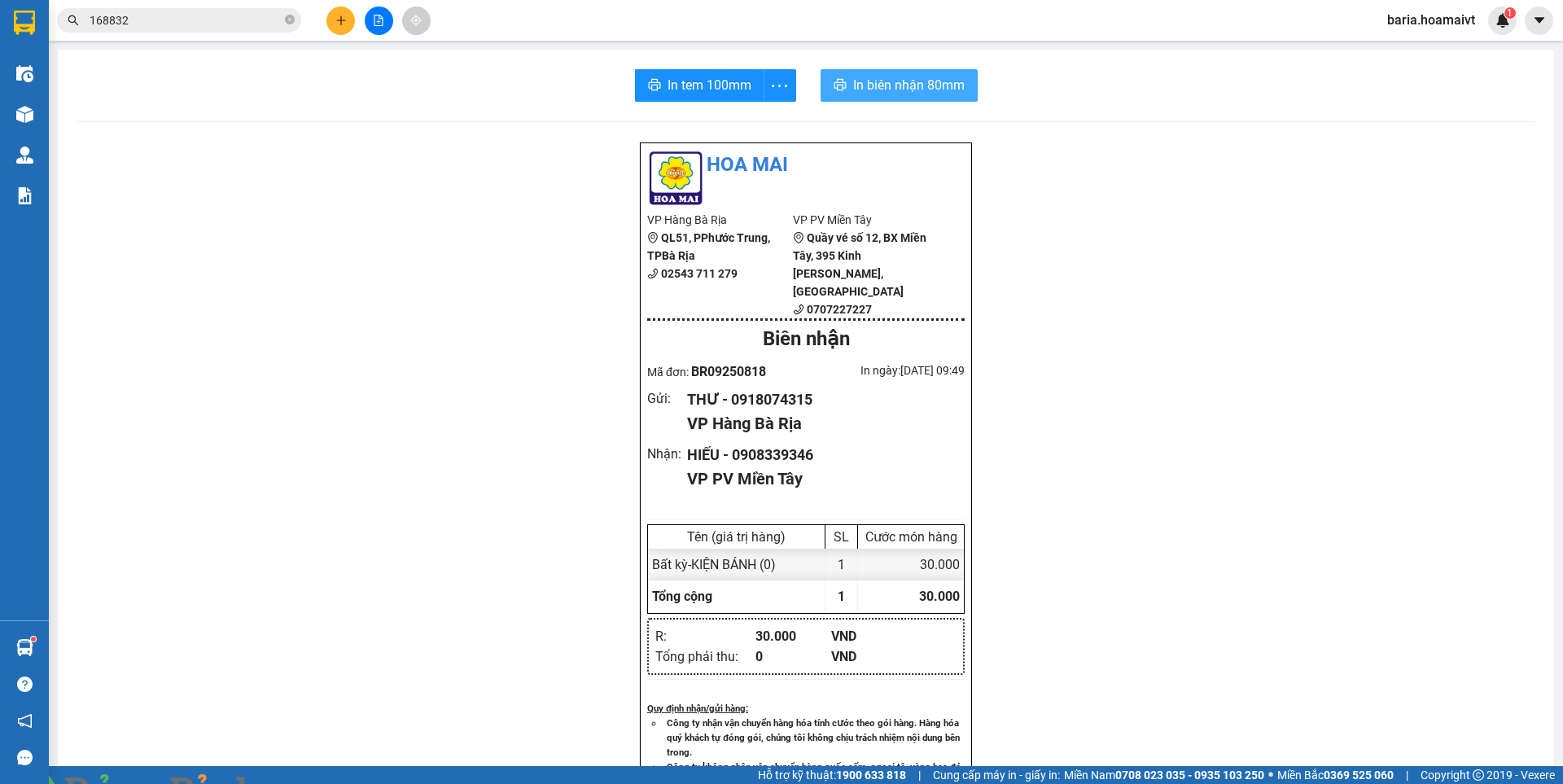
click at [925, 88] on span "In biên nhận 80mm" at bounding box center [908, 85] width 112 height 20
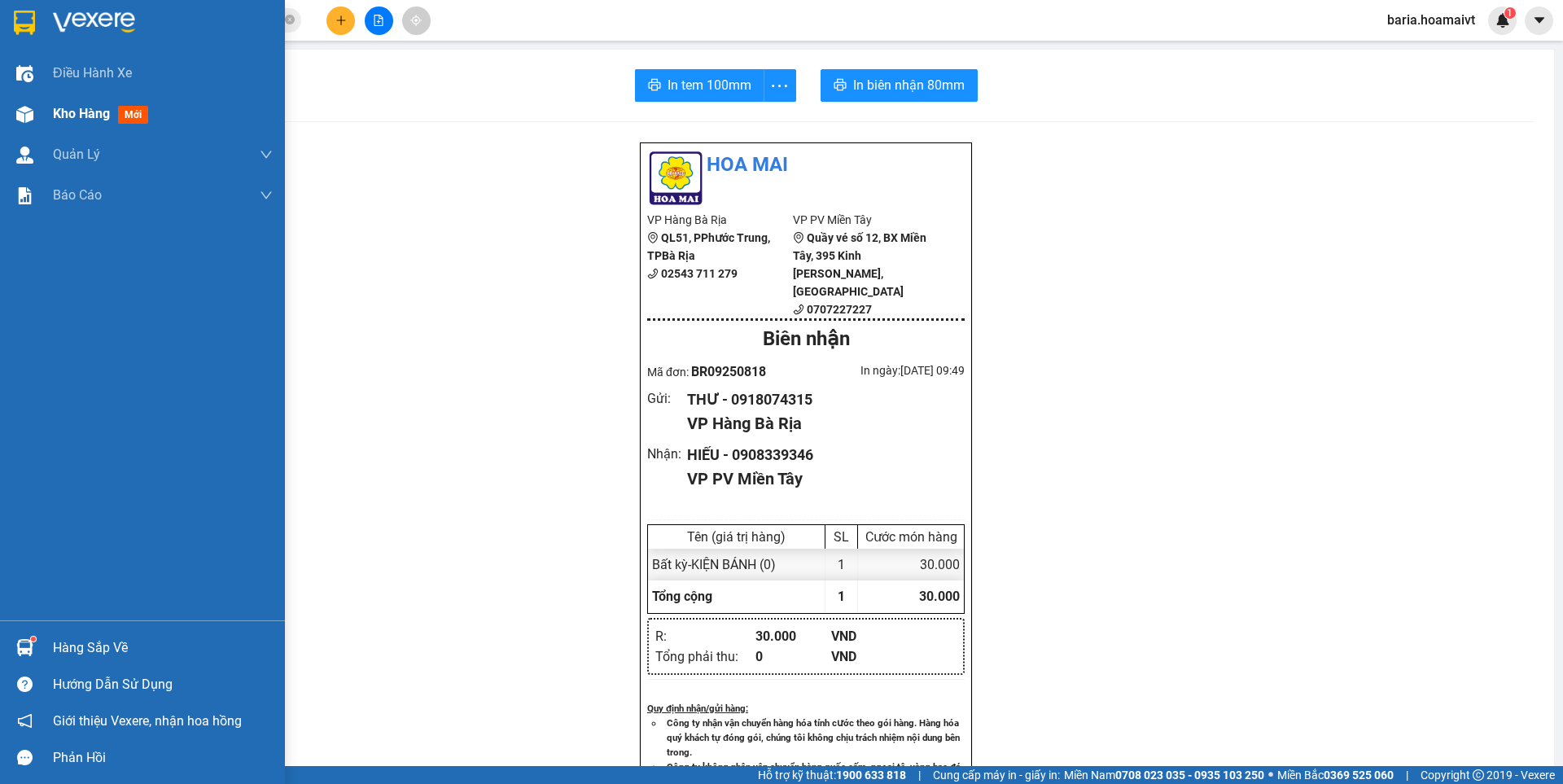
click at [56, 108] on span "Kho hàng" at bounding box center [81, 114] width 57 height 16
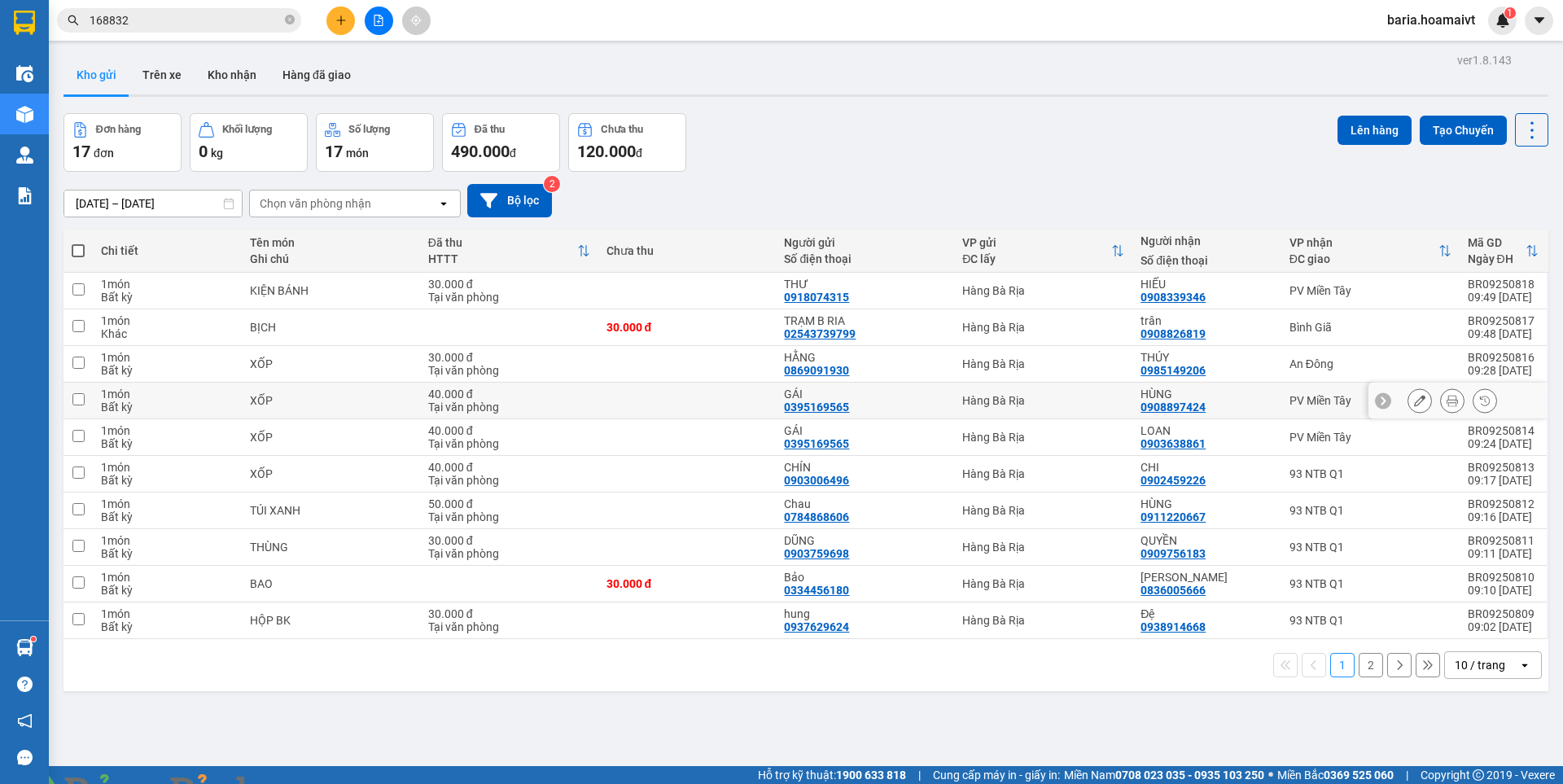
click at [1316, 403] on div "PV Miền Tây" at bounding box center [1371, 400] width 162 height 13
checkbox input "true"
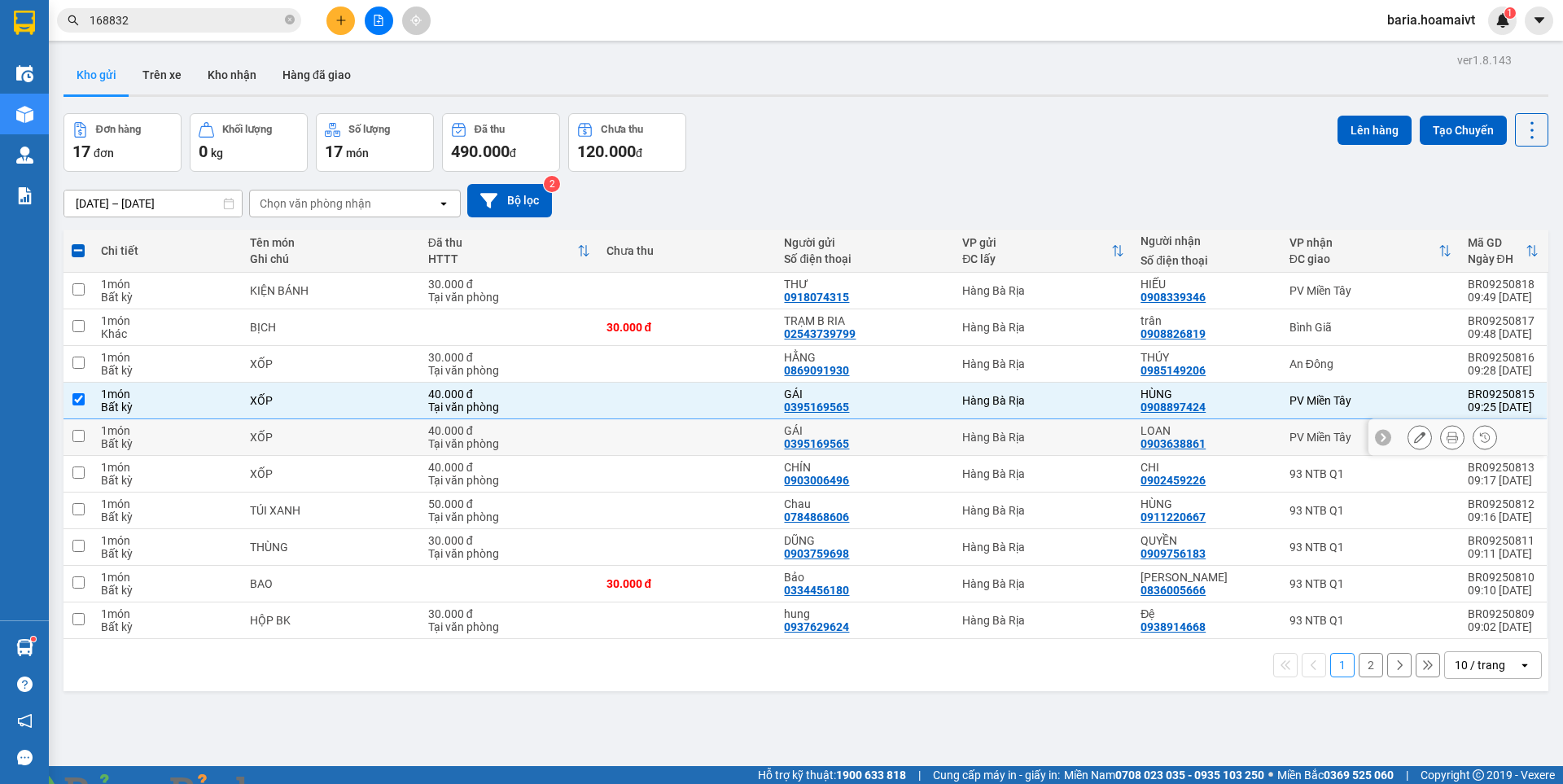
click at [1306, 431] on div "PV Miền Tây" at bounding box center [1371, 437] width 162 height 13
checkbox input "true"
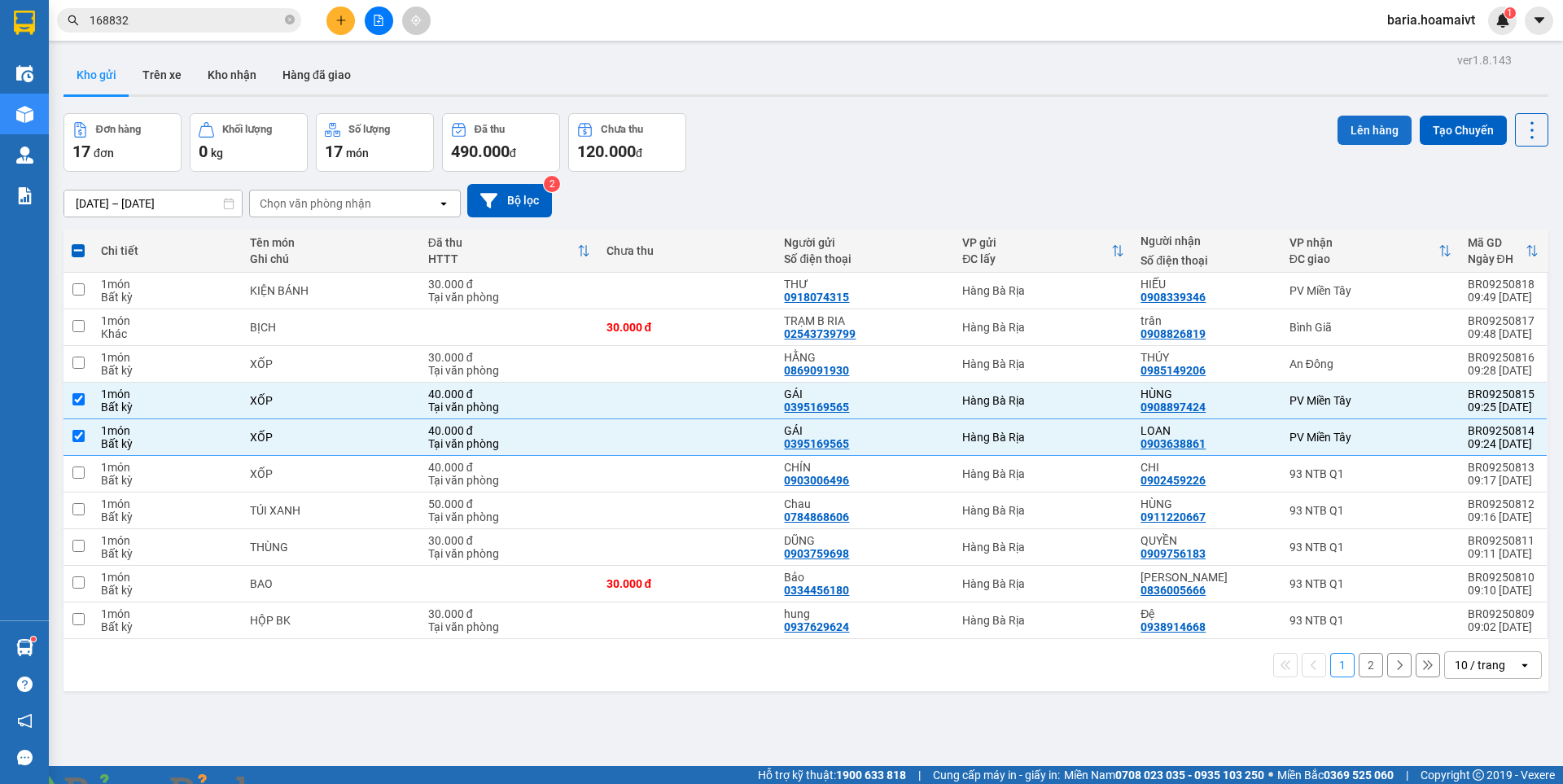
click at [1356, 130] on button "Lên hàng" at bounding box center [1374, 129] width 74 height 29
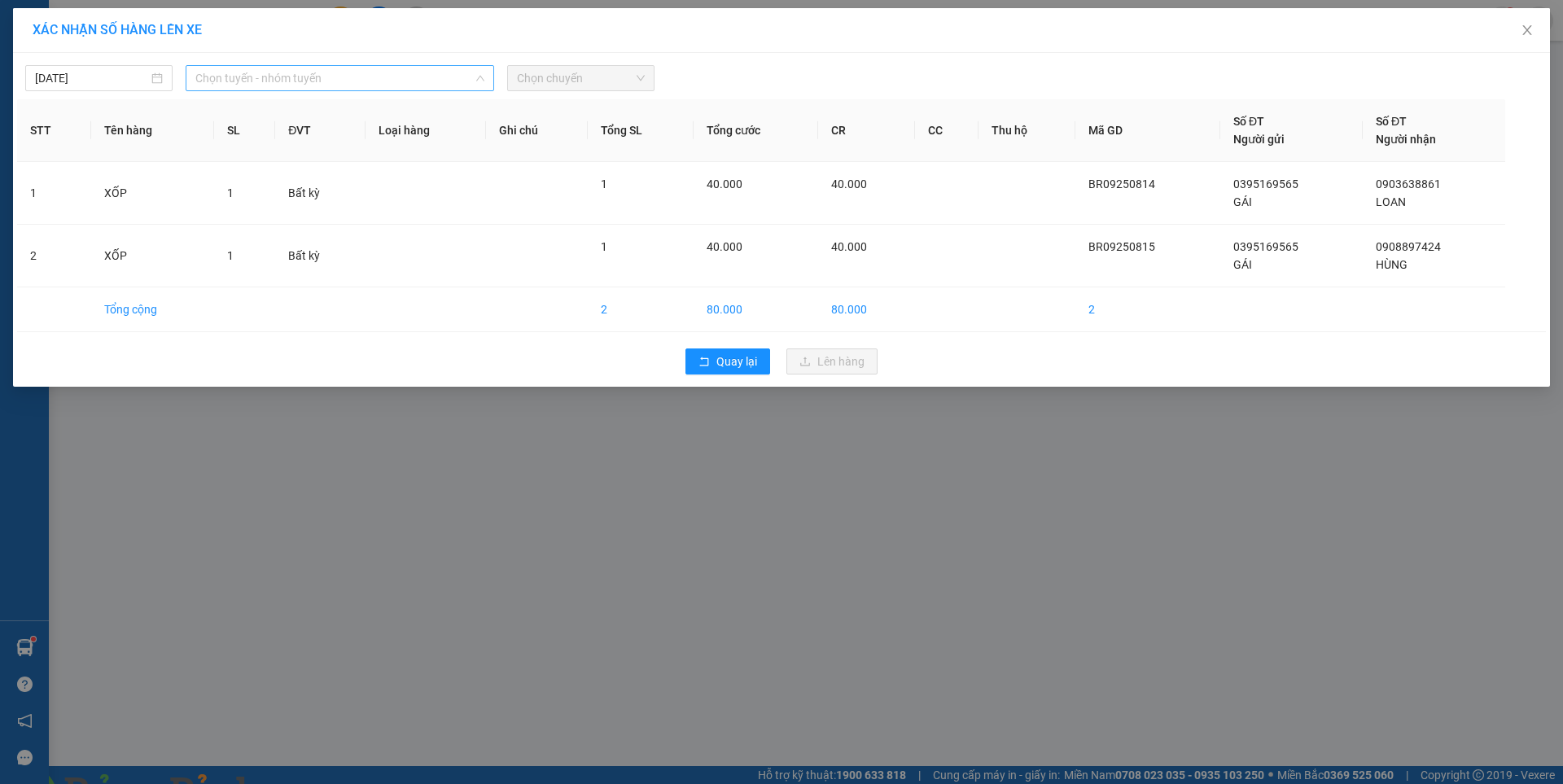
click at [287, 78] on span "Chọn tuyến - nhóm tuyến" at bounding box center [340, 78] width 289 height 25
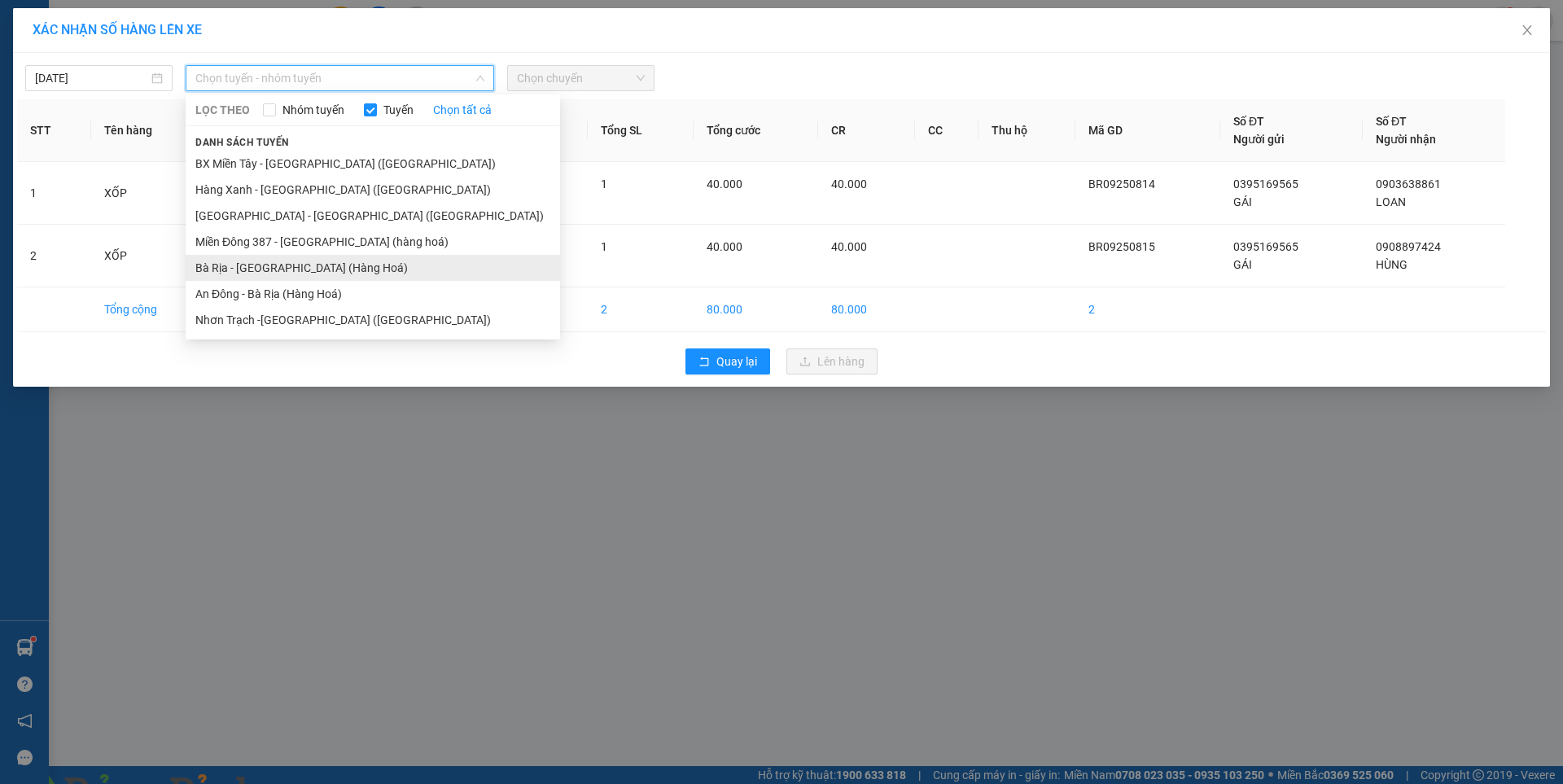
click at [270, 270] on li "Bà Rịa - [GEOGRAPHIC_DATA] (Hàng Hoá)" at bounding box center [373, 268] width 374 height 26
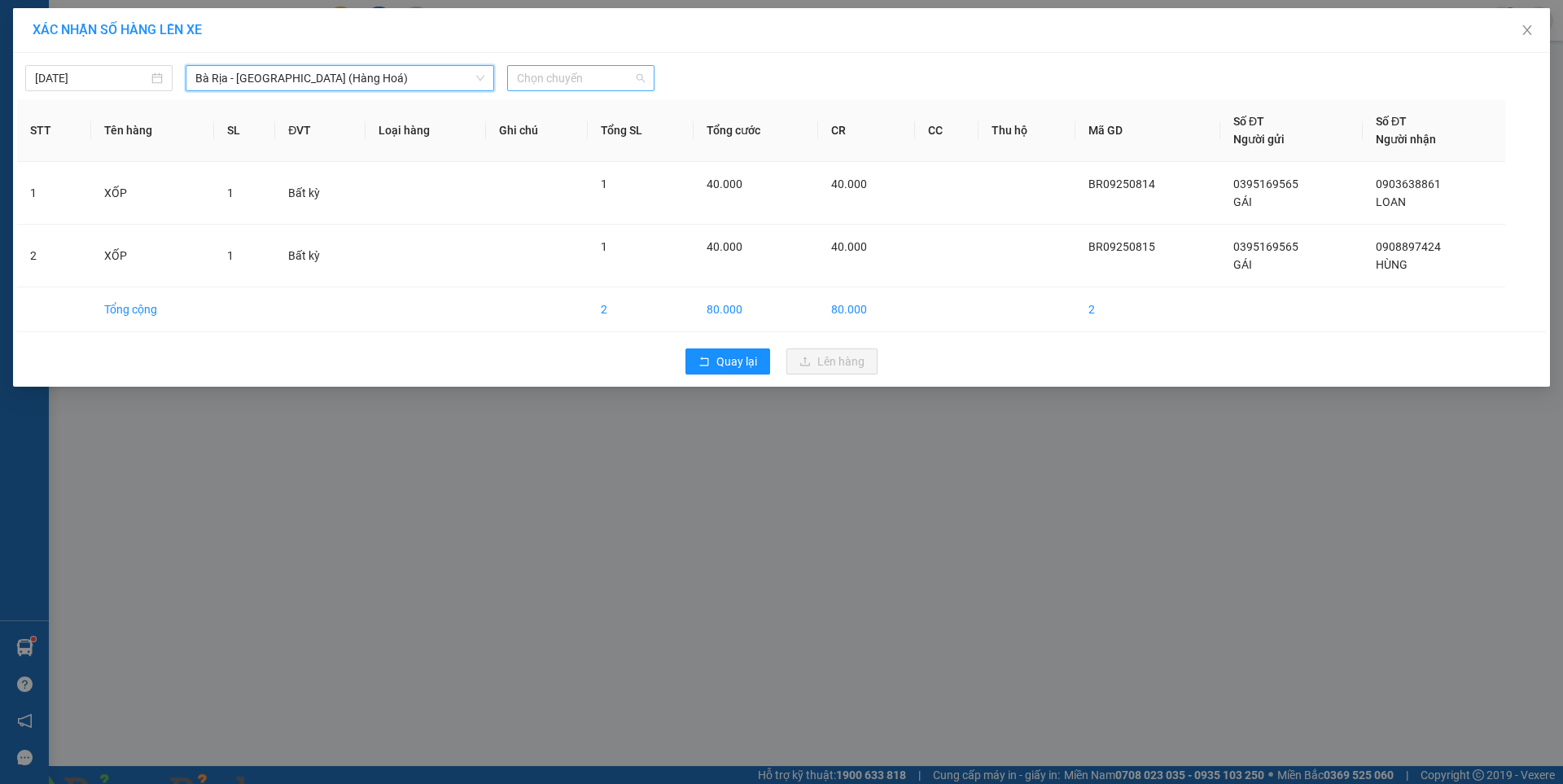
click at [588, 78] on span "Chọn chuyến" at bounding box center [581, 78] width 128 height 25
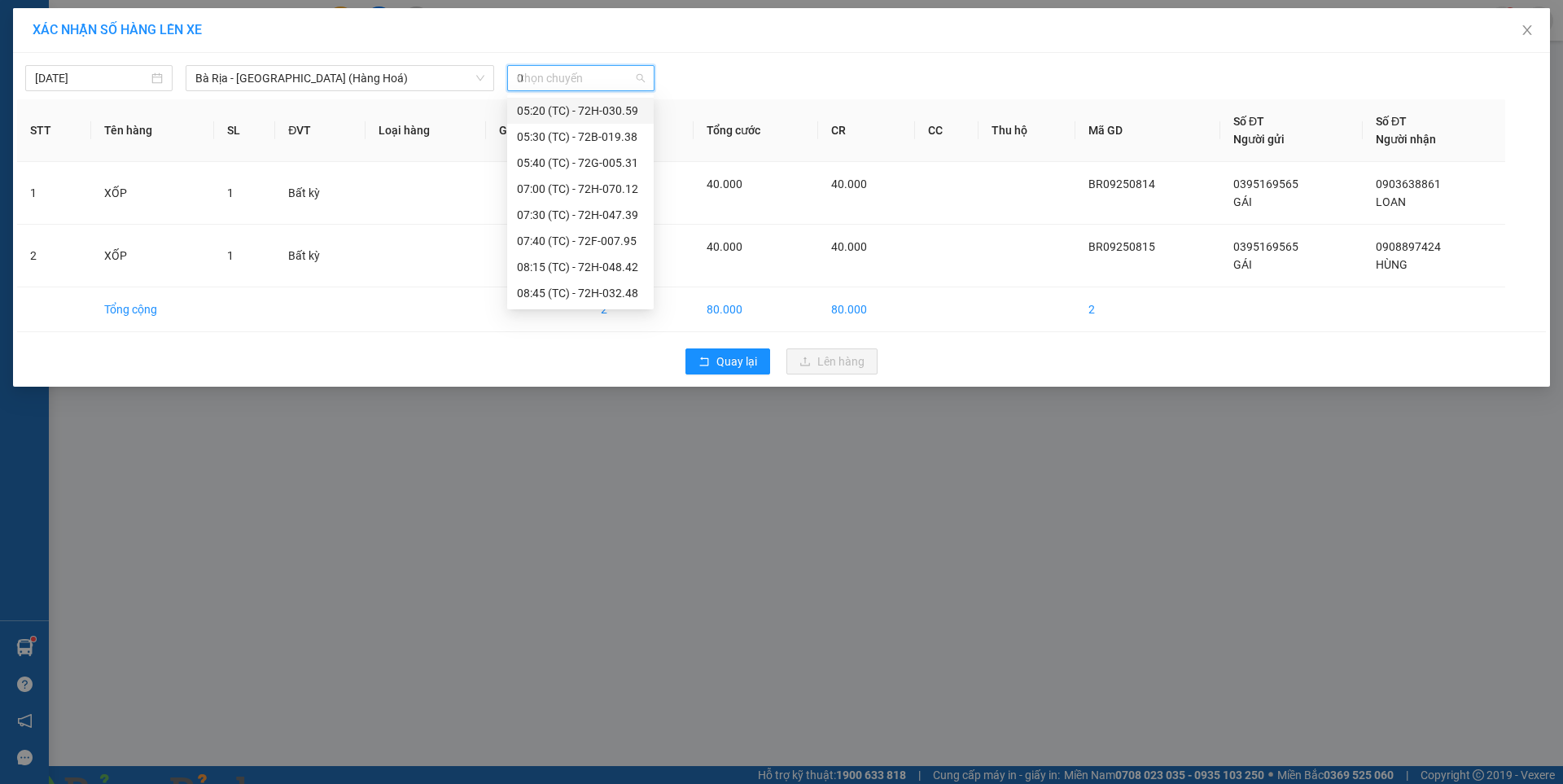
scroll to position [26, 0]
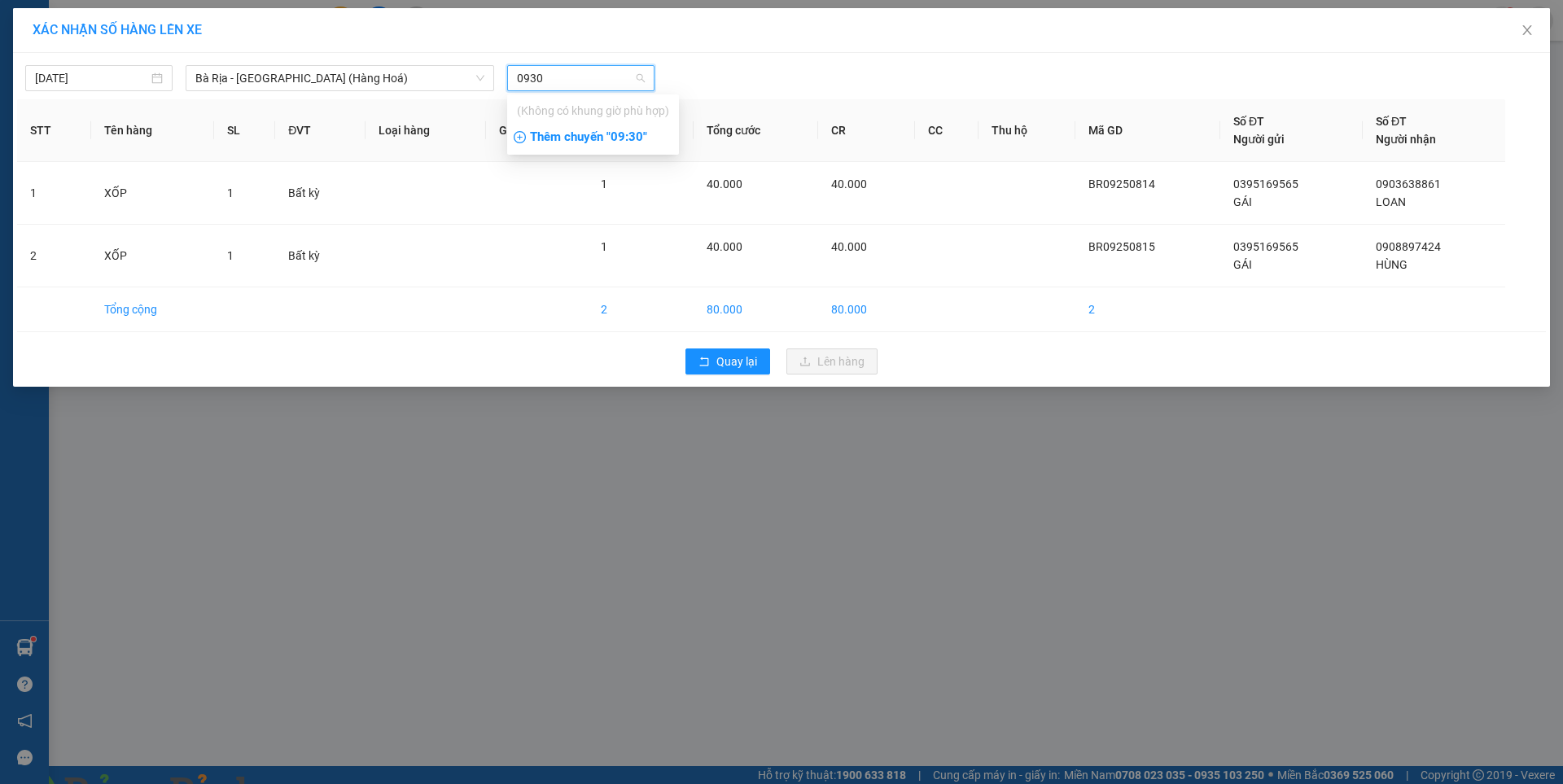
type input "0930"
click at [615, 136] on div "Thêm chuyến " 09:30 "" at bounding box center [593, 137] width 172 height 27
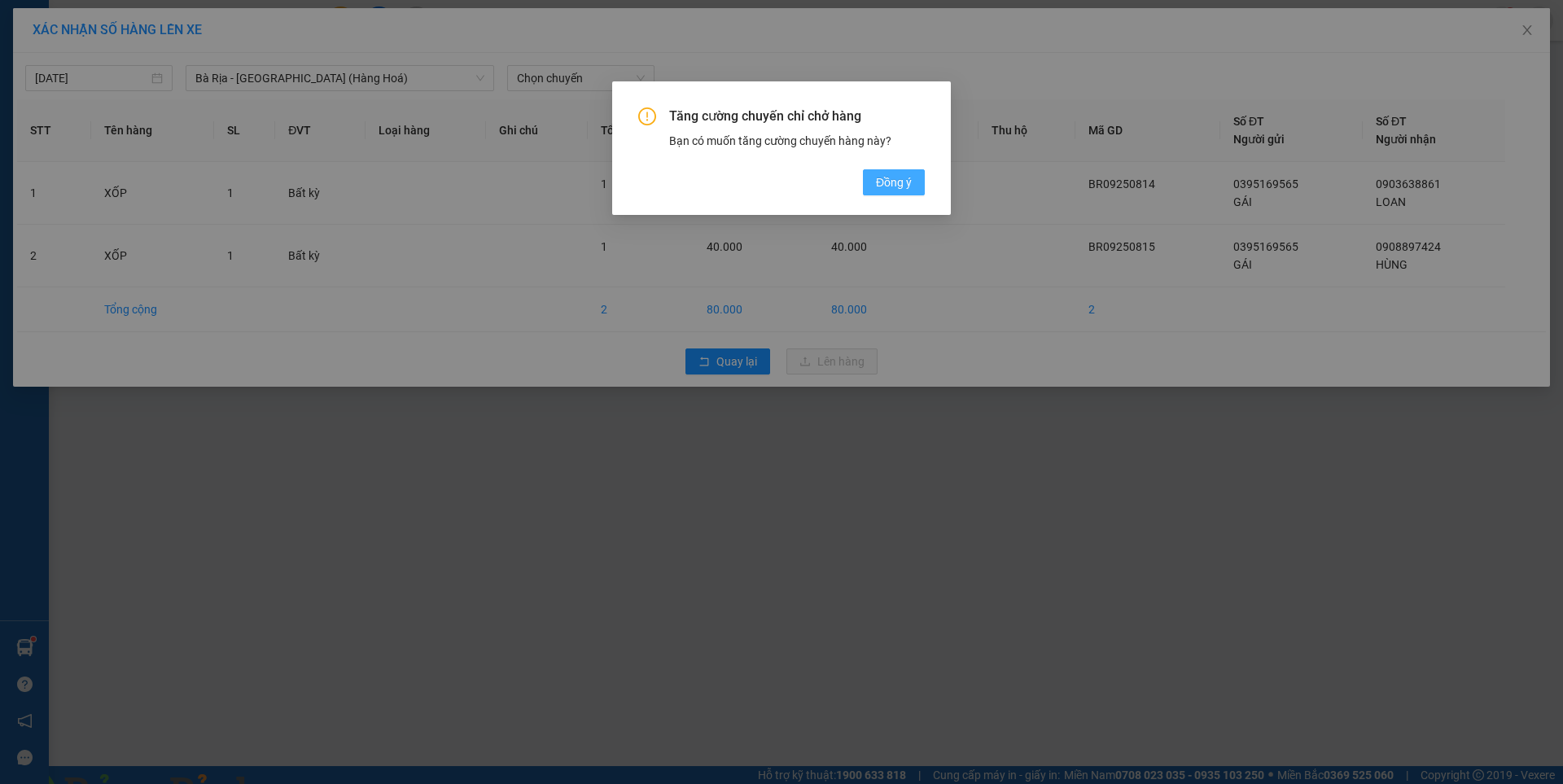
click at [886, 179] on span "Đồng ý" at bounding box center [893, 182] width 36 height 18
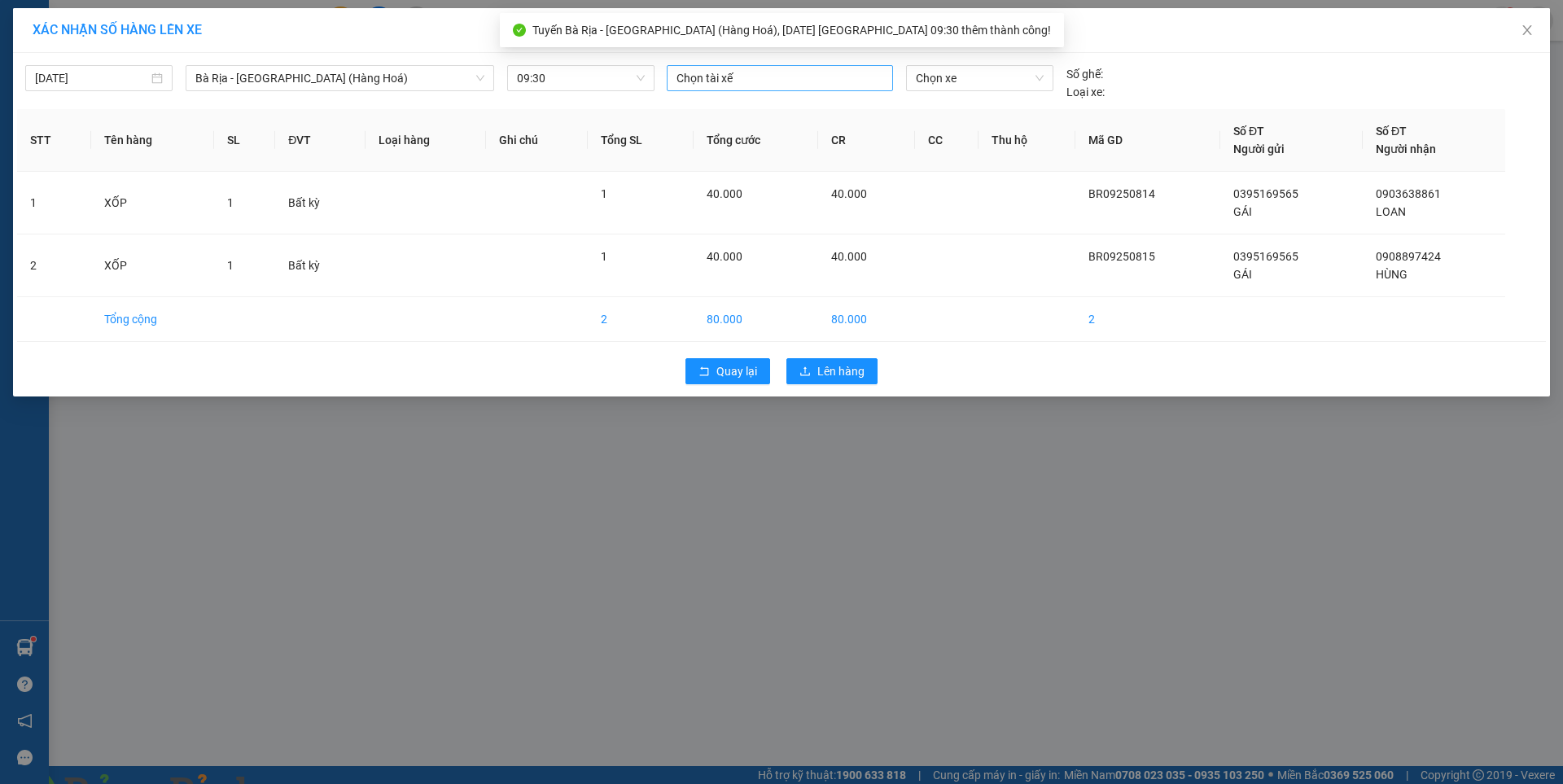
click at [744, 72] on div at bounding box center [780, 78] width 219 height 19
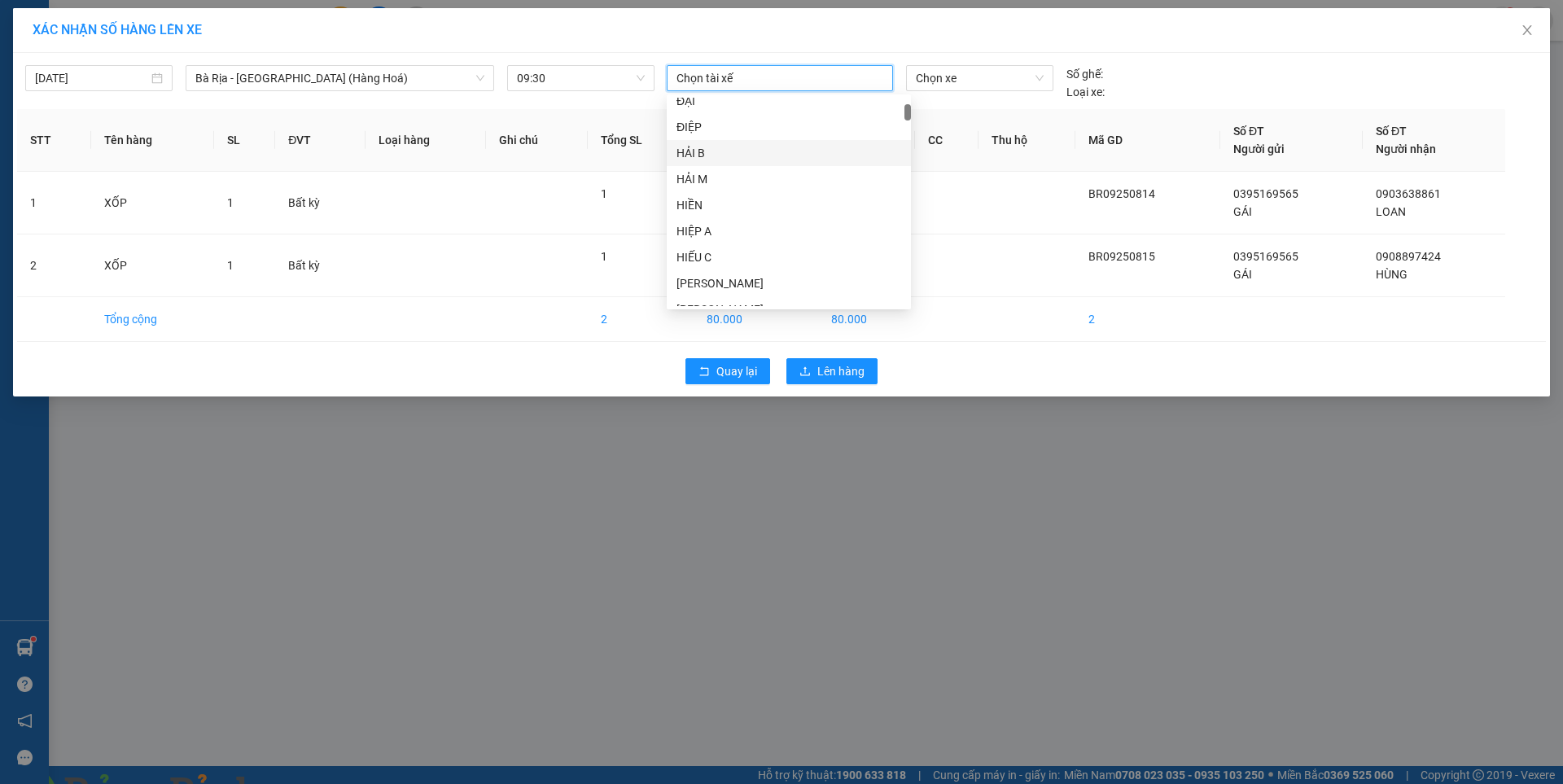
scroll to position [0, 0]
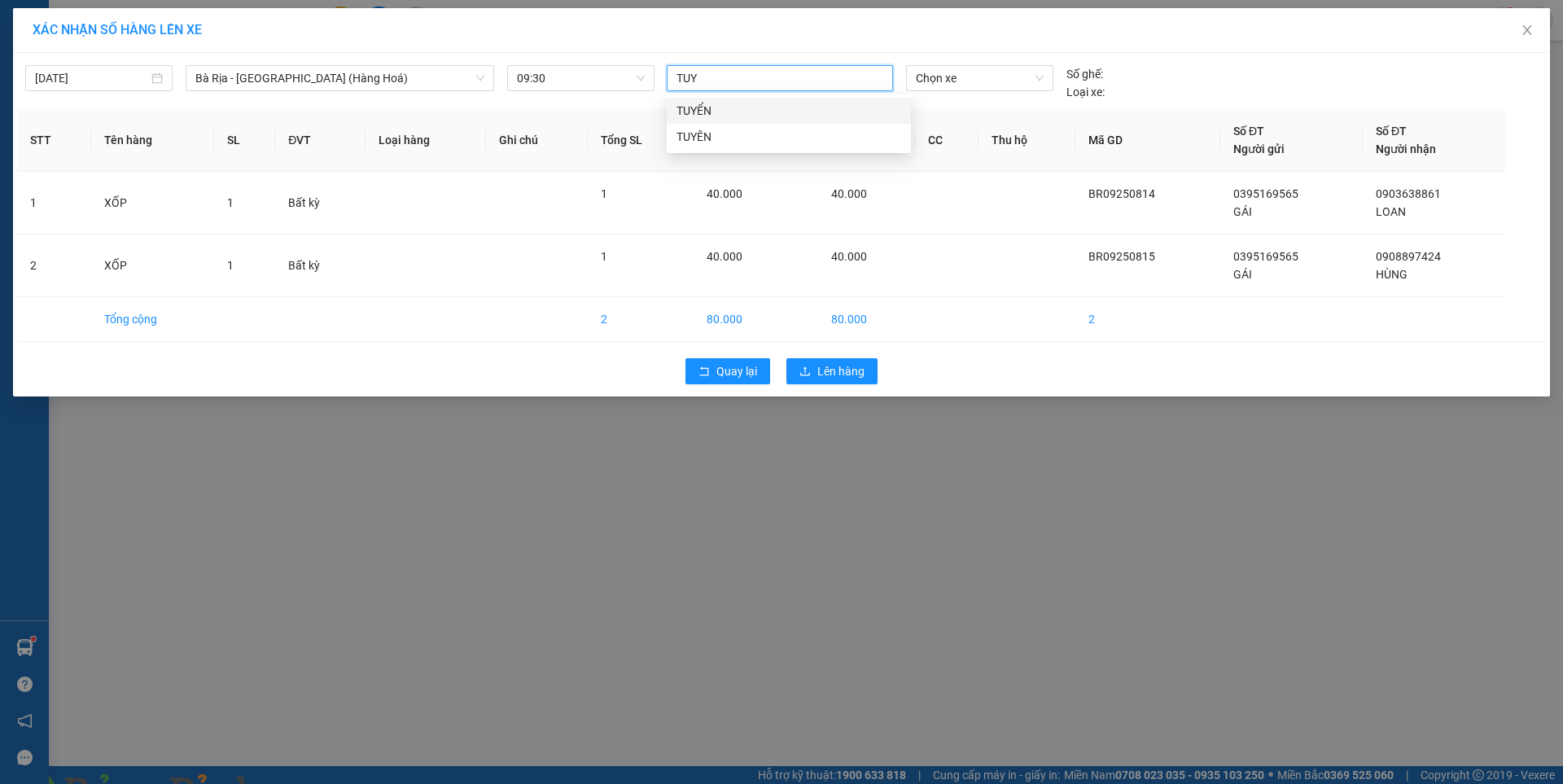
type input "TUYE"
click at [695, 108] on div "TUYỂN" at bounding box center [789, 110] width 225 height 18
click at [1002, 75] on span "Chọn xe" at bounding box center [979, 78] width 127 height 25
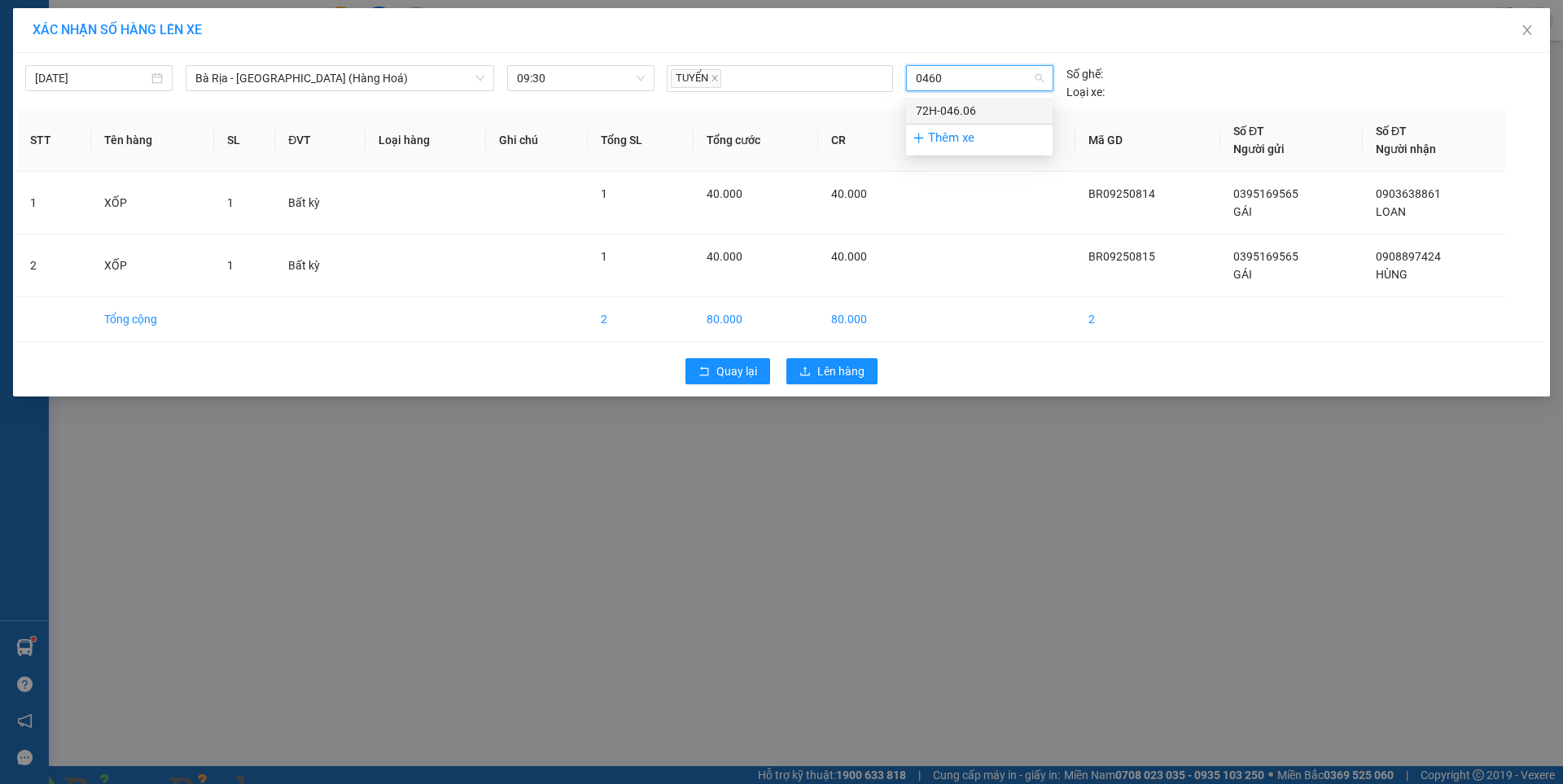
type input "04606"
click at [945, 101] on div "72H-046.06" at bounding box center [979, 111] width 146 height 26
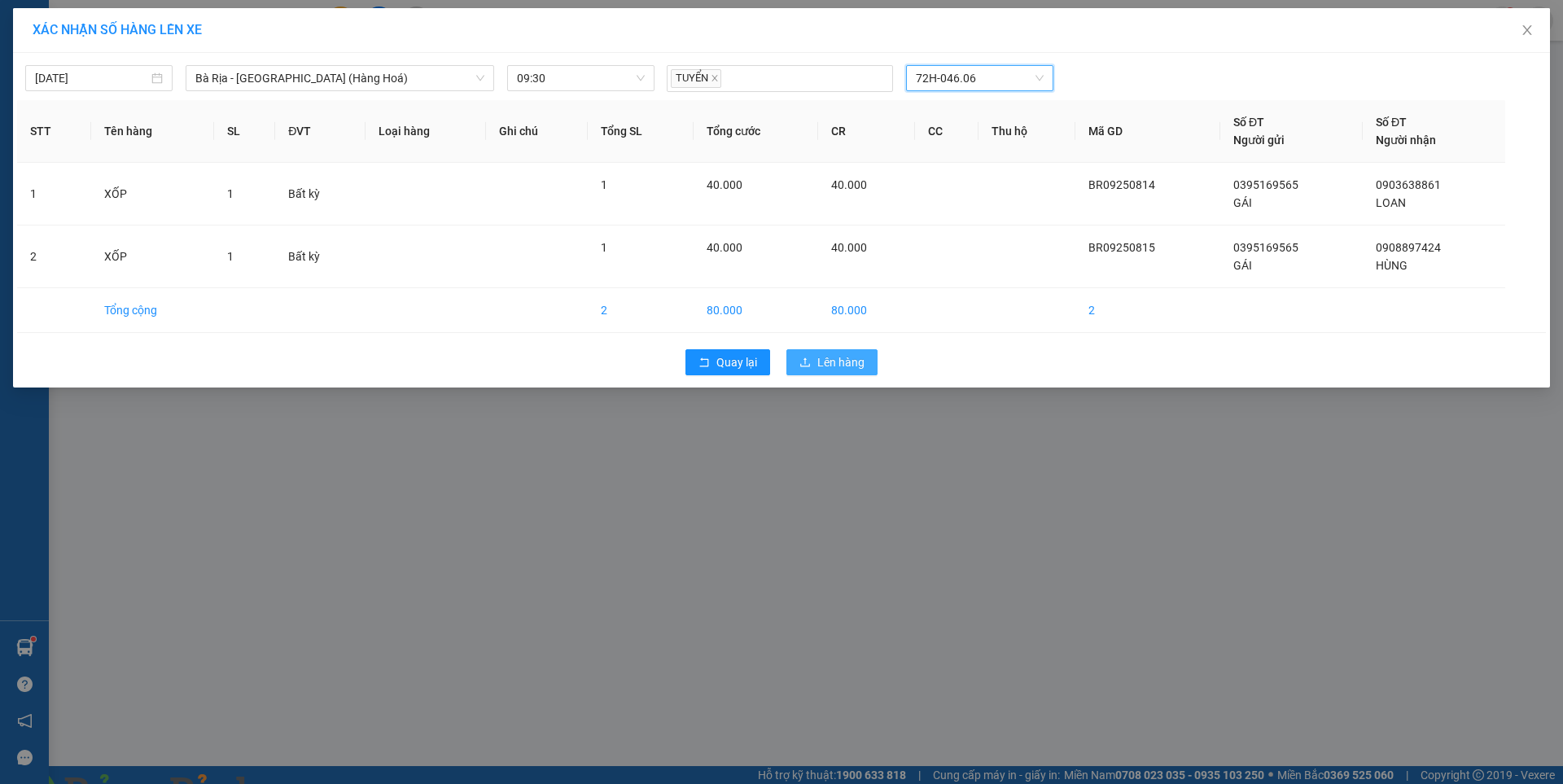
click at [842, 360] on span "Lên hàng" at bounding box center [841, 362] width 48 height 18
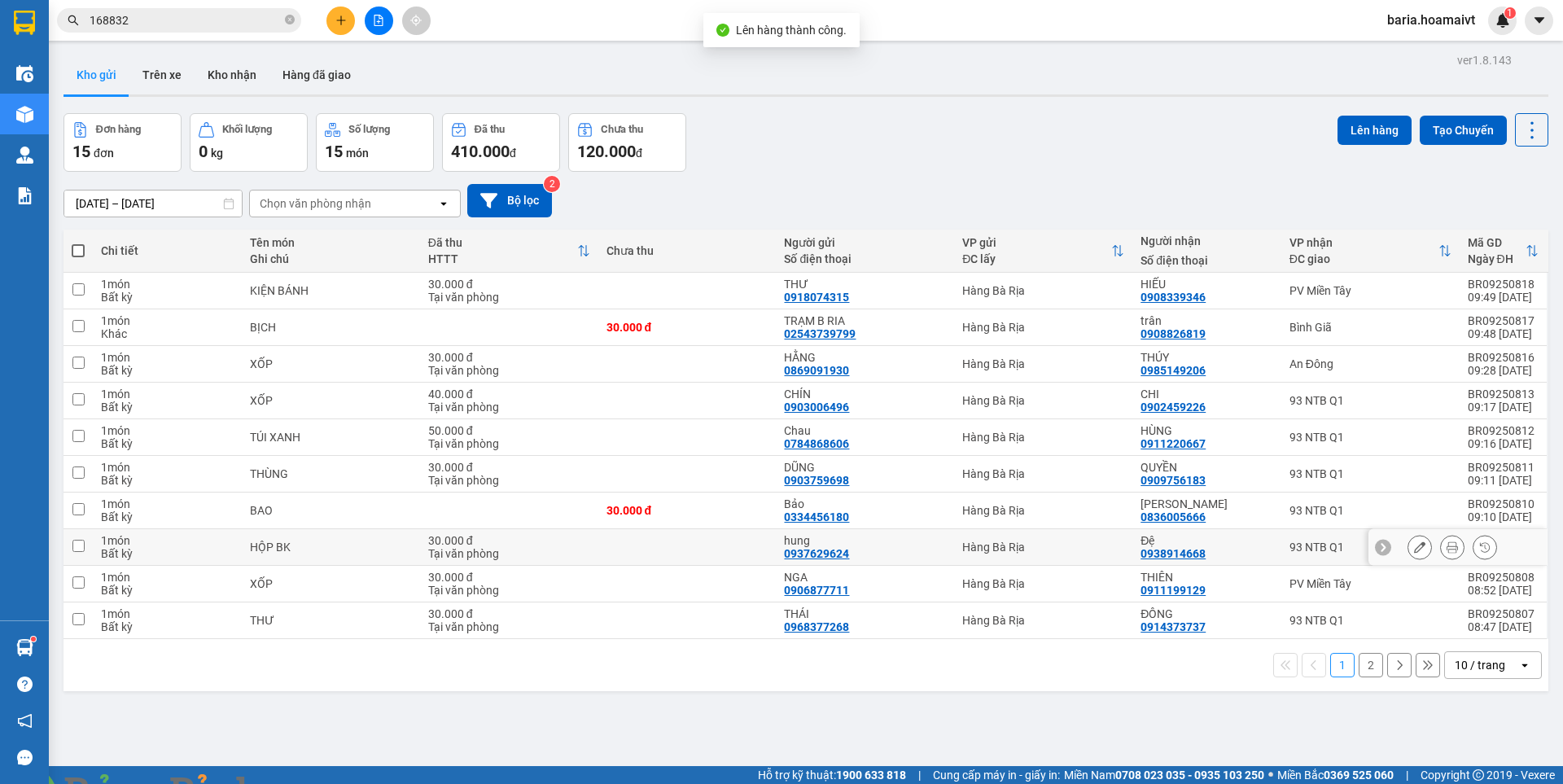
scroll to position [75, 0]
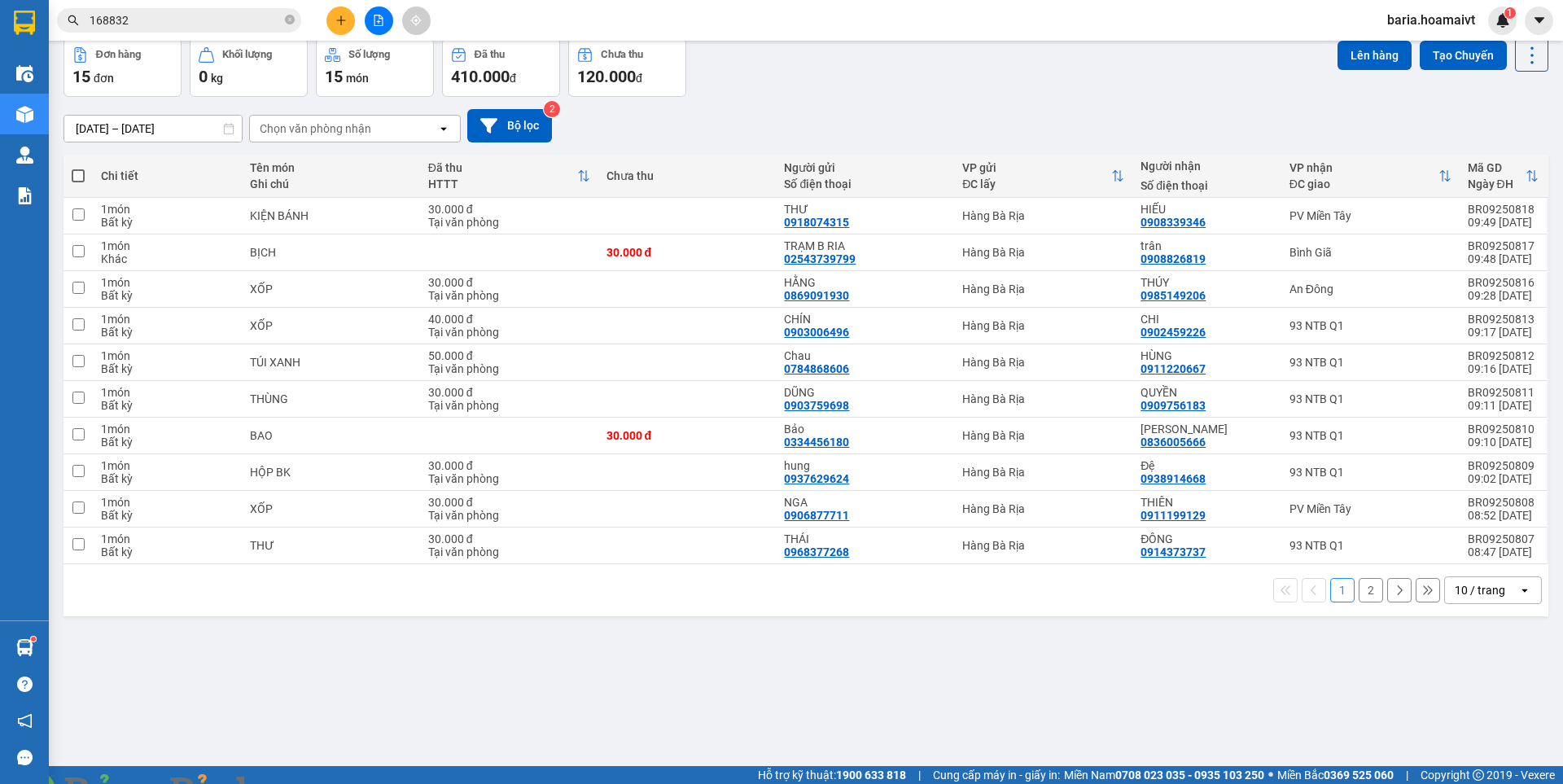
click at [1364, 594] on button "2" at bounding box center [1371, 590] width 25 height 25
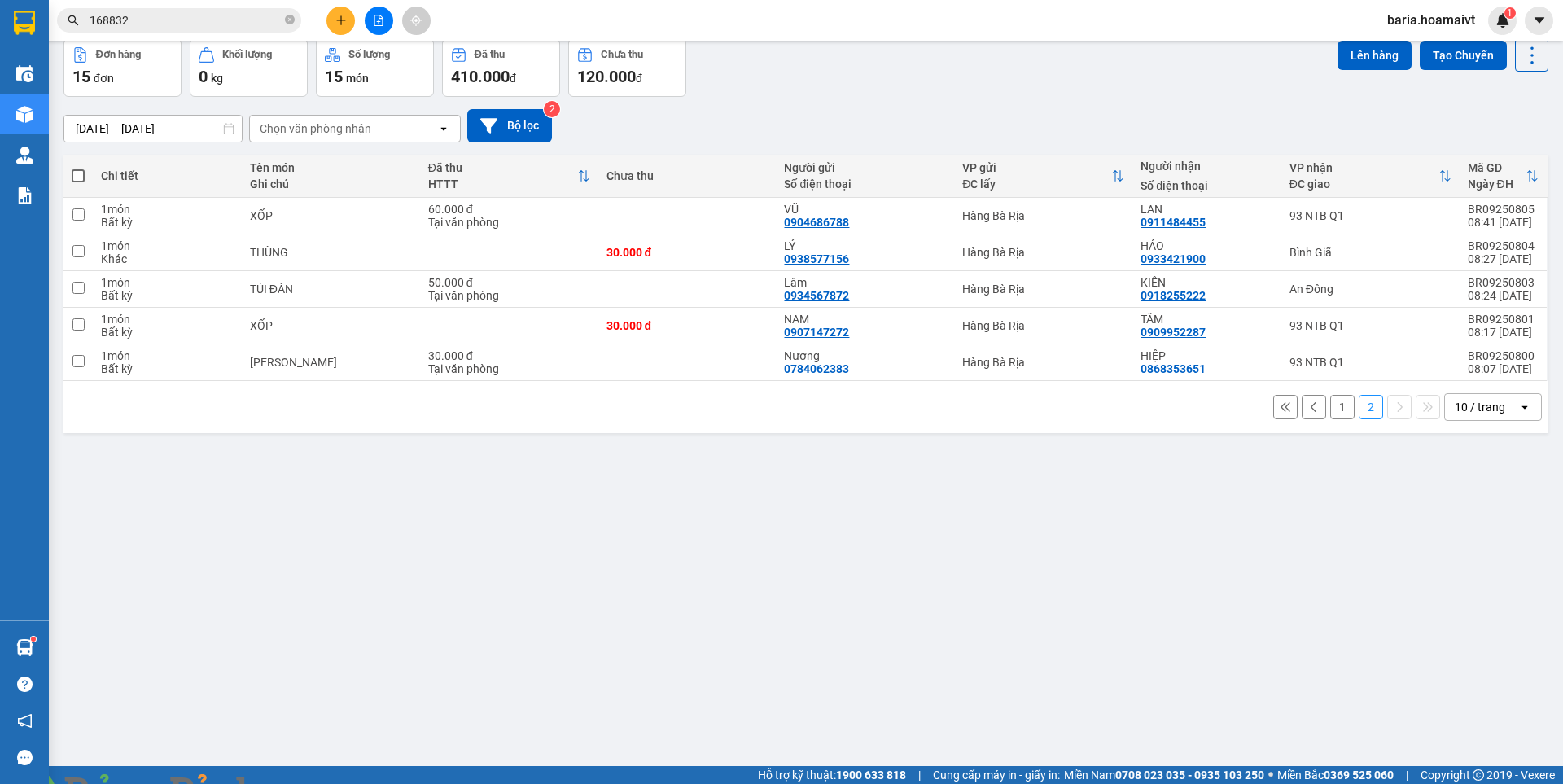
click at [1330, 408] on button "1" at bounding box center [1343, 407] width 25 height 25
